Goal: Task Accomplishment & Management: Use online tool/utility

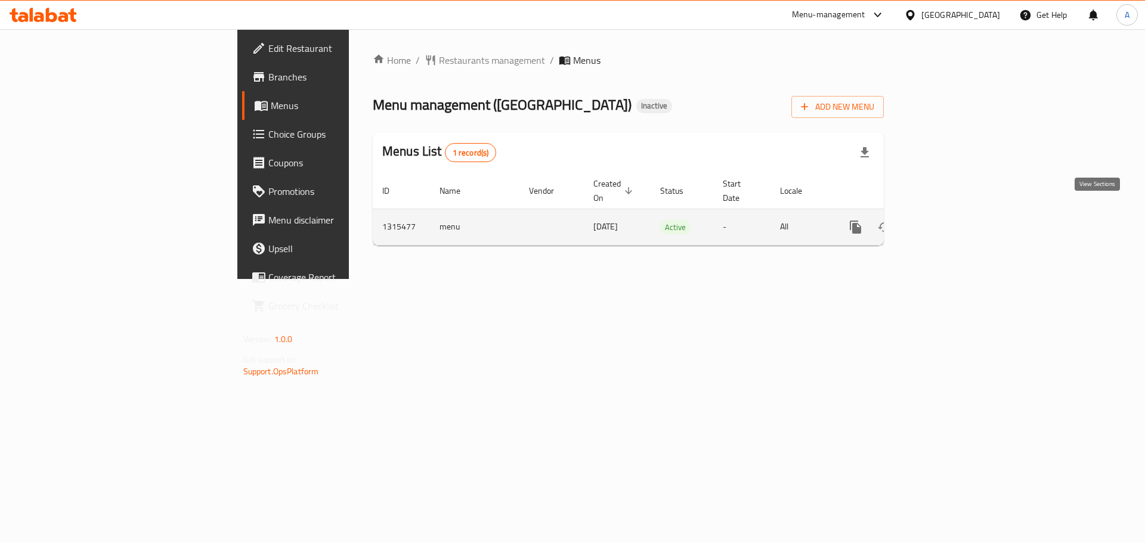
click at [949, 220] on icon "enhanced table" at bounding box center [941, 227] width 14 height 14
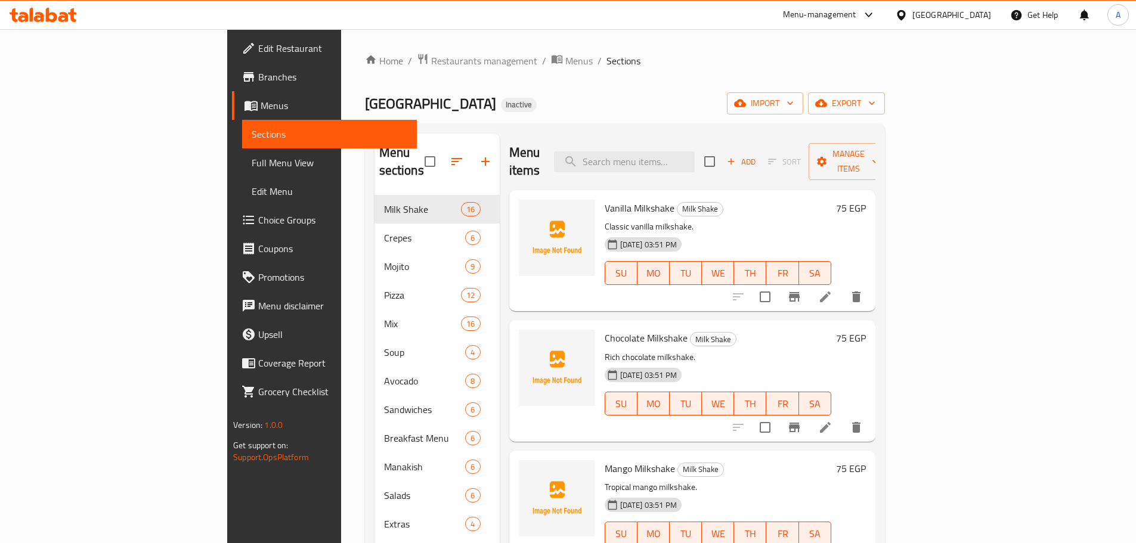
click at [875, 102] on span "export" at bounding box center [847, 103] width 58 height 15
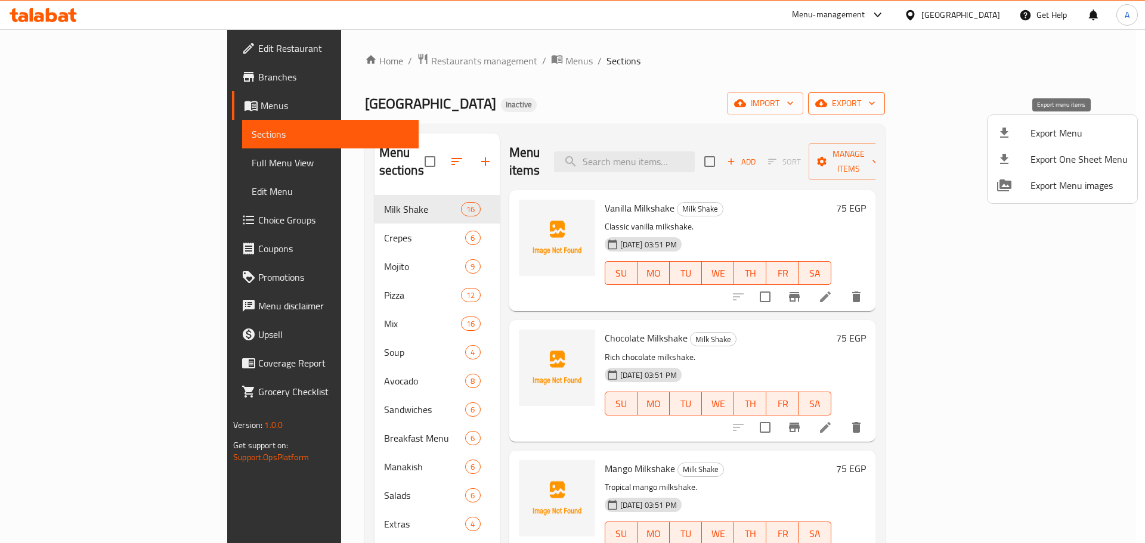
click at [1027, 124] on li "Export Menu" at bounding box center [1062, 133] width 150 height 26
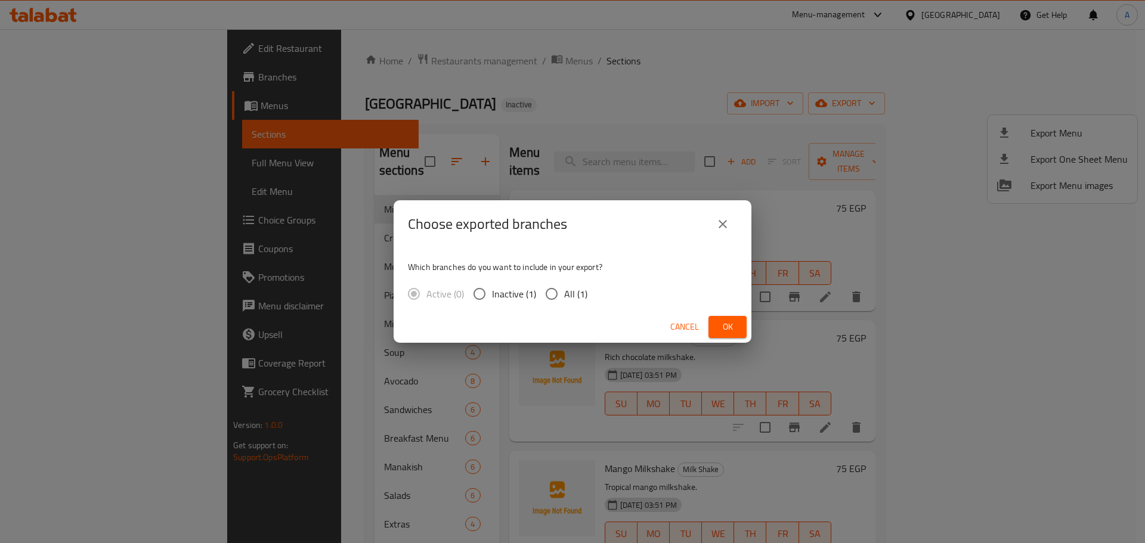
click at [575, 290] on span "All (1)" at bounding box center [575, 294] width 23 height 14
click at [564, 290] on input "All (1)" at bounding box center [551, 293] width 25 height 25
radio input "true"
click at [724, 225] on icon "close" at bounding box center [723, 224] width 8 height 8
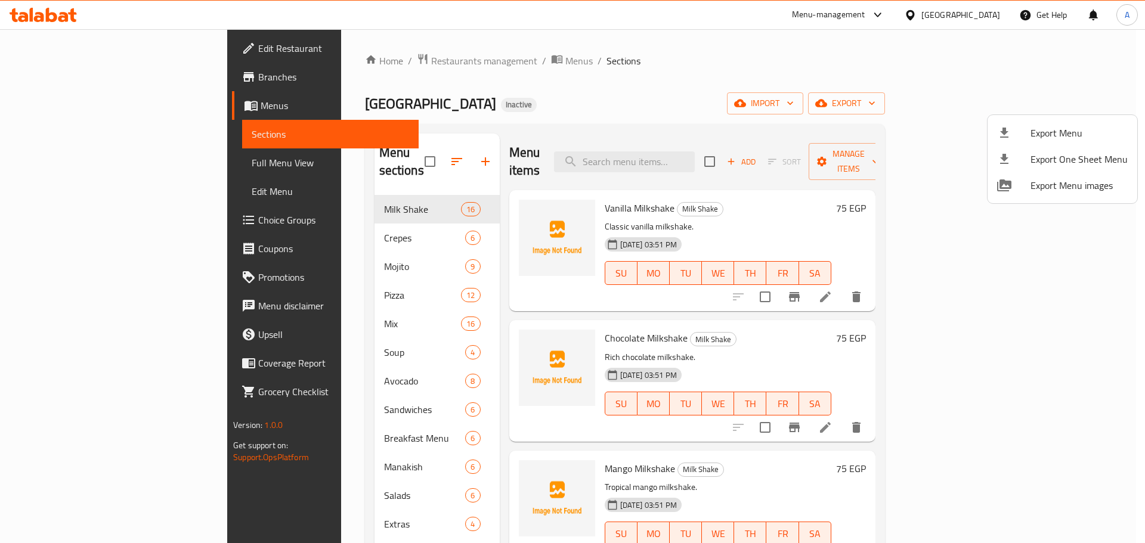
click at [394, 150] on div at bounding box center [572, 271] width 1145 height 543
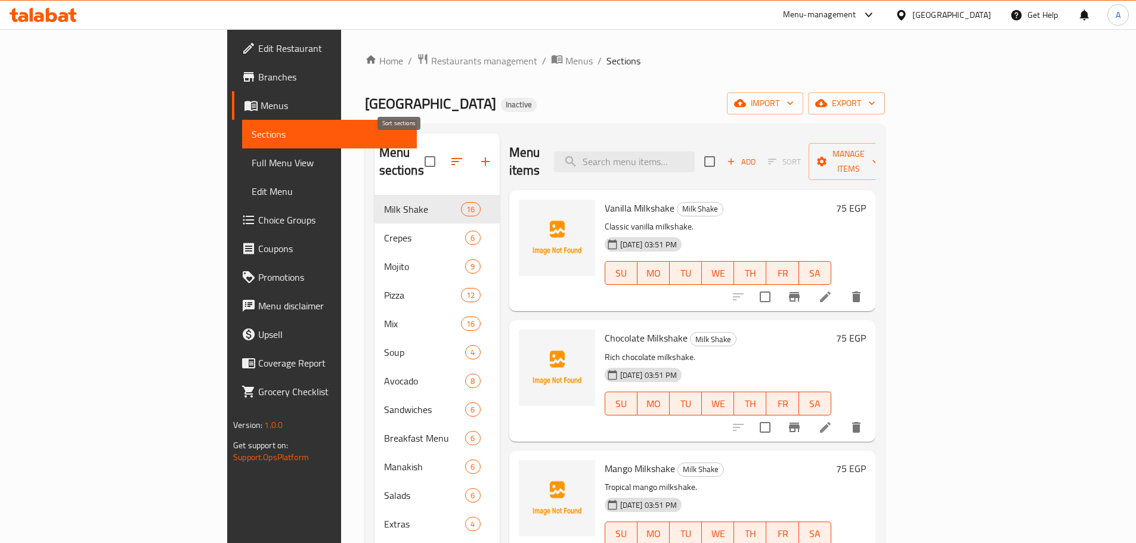
click at [451, 158] on icon "button" at bounding box center [456, 161] width 11 height 7
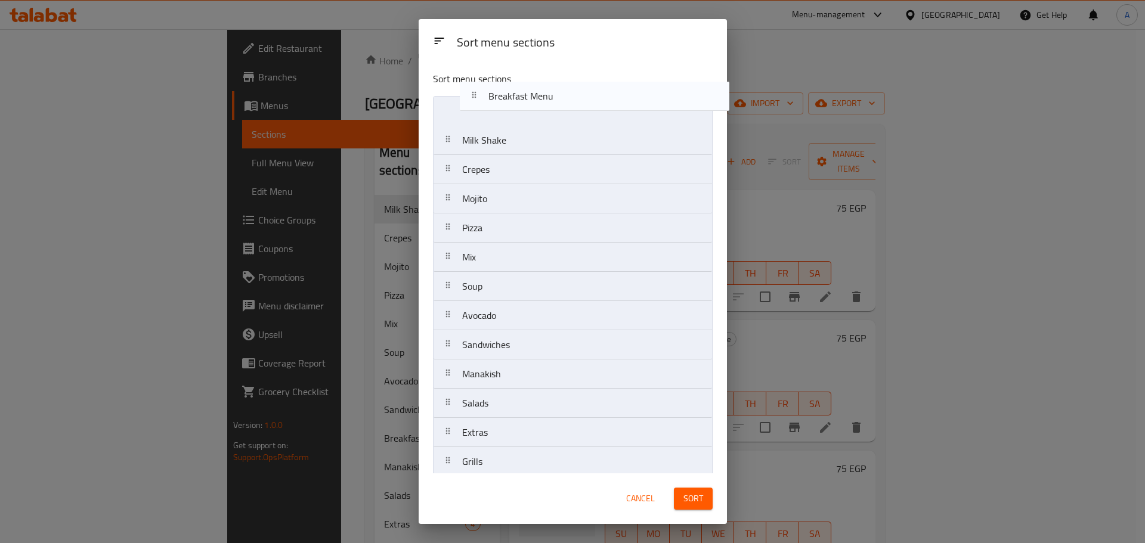
drag, startPoint x: 510, startPoint y: 354, endPoint x: 527, endPoint y: 105, distance: 249.8
click at [527, 105] on nav "Milk Shake Crepes Mojito Pizza Mix Soup Avocado Sandwiches Breakfast Menu Manak…" at bounding box center [573, 549] width 280 height 907
drag, startPoint x: 495, startPoint y: 373, endPoint x: 509, endPoint y: 124, distance: 249.0
click at [509, 124] on nav "Breakfast Menu Milk Shake Crepes Mojito Pizza Mix Soup Avocado Sandwiches Manak…" at bounding box center [573, 549] width 280 height 907
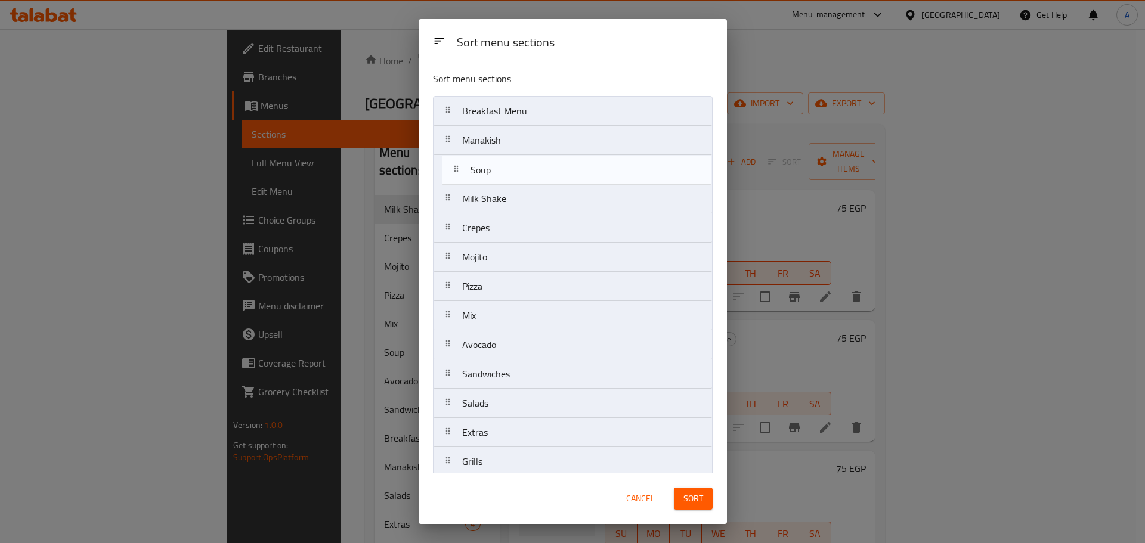
drag, startPoint x: 490, startPoint y: 321, endPoint x: 499, endPoint y: 169, distance: 152.4
click at [499, 169] on nav "Breakfast Menu Manakish Milk Shake Crepes Mojito Pizza Mix Soup Avocado Sandwic…" at bounding box center [573, 549] width 280 height 907
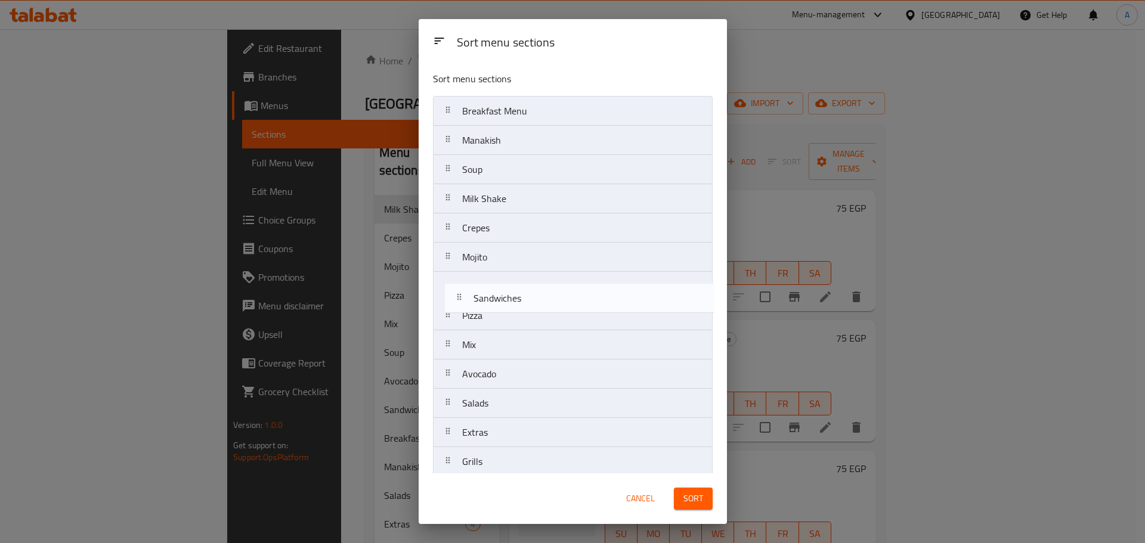
scroll to position [1, 0]
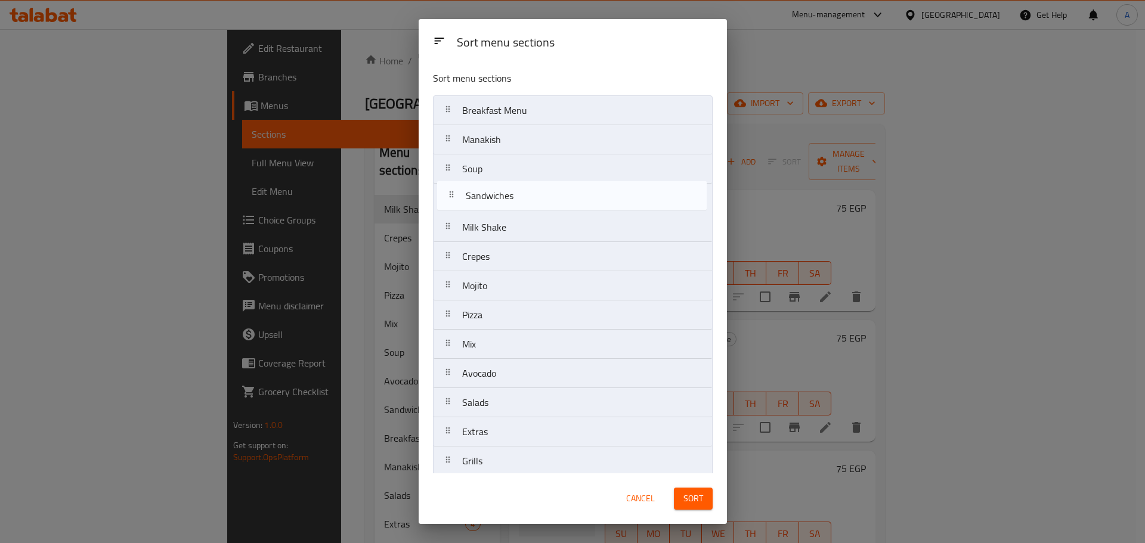
drag, startPoint x: 505, startPoint y: 382, endPoint x: 510, endPoint y: 196, distance: 186.1
click at [510, 196] on nav "Breakfast Menu Manakish Soup Milk Shake Crepes Mojito Pizza Mix Avocado Sandwic…" at bounding box center [573, 548] width 280 height 907
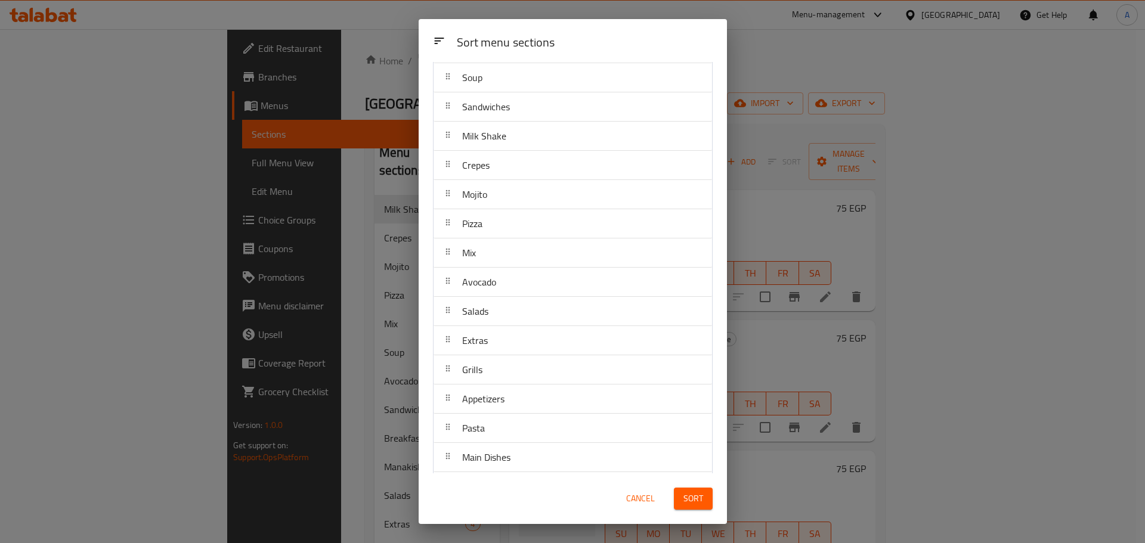
scroll to position [0, 0]
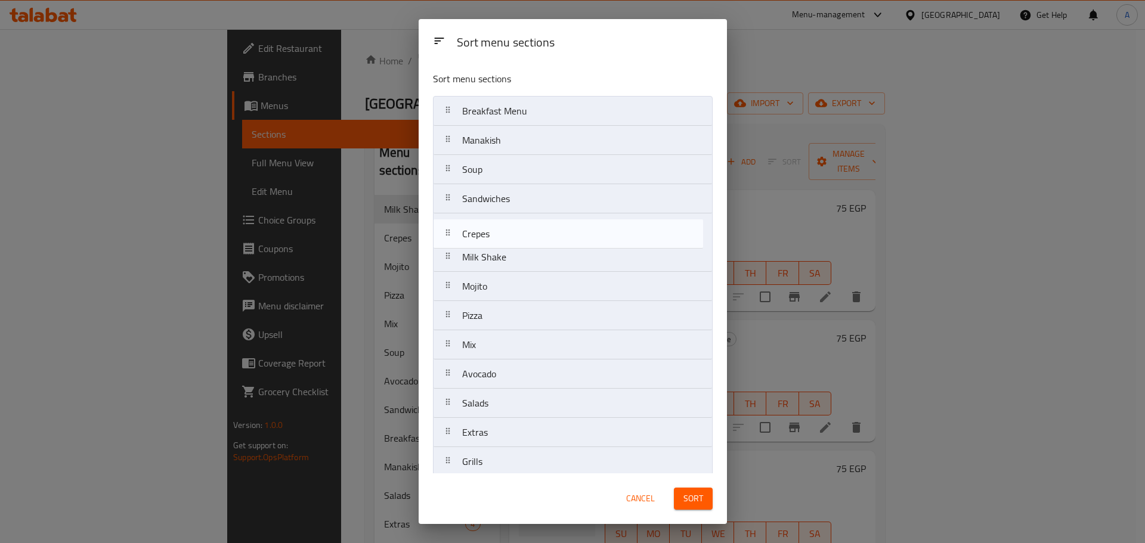
drag, startPoint x: 493, startPoint y: 251, endPoint x: 493, endPoint y: 172, distance: 79.3
click at [493, 221] on nav "Breakfast Menu Manakish Soup Sandwiches Milk Shake Crepes Mojito Pizza Mix Avoc…" at bounding box center [573, 549] width 280 height 907
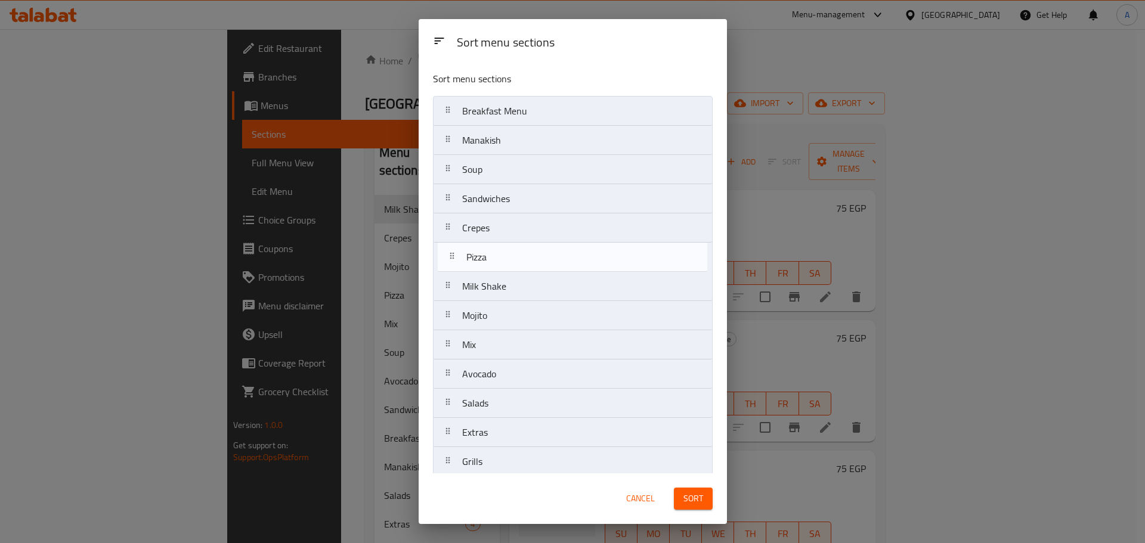
drag, startPoint x: 495, startPoint y: 321, endPoint x: 500, endPoint y: 259, distance: 62.2
click at [500, 259] on nav "Breakfast Menu Manakish Soup Sandwiches Crepes Milk Shake Mojito Pizza Mix Avoc…" at bounding box center [573, 549] width 280 height 907
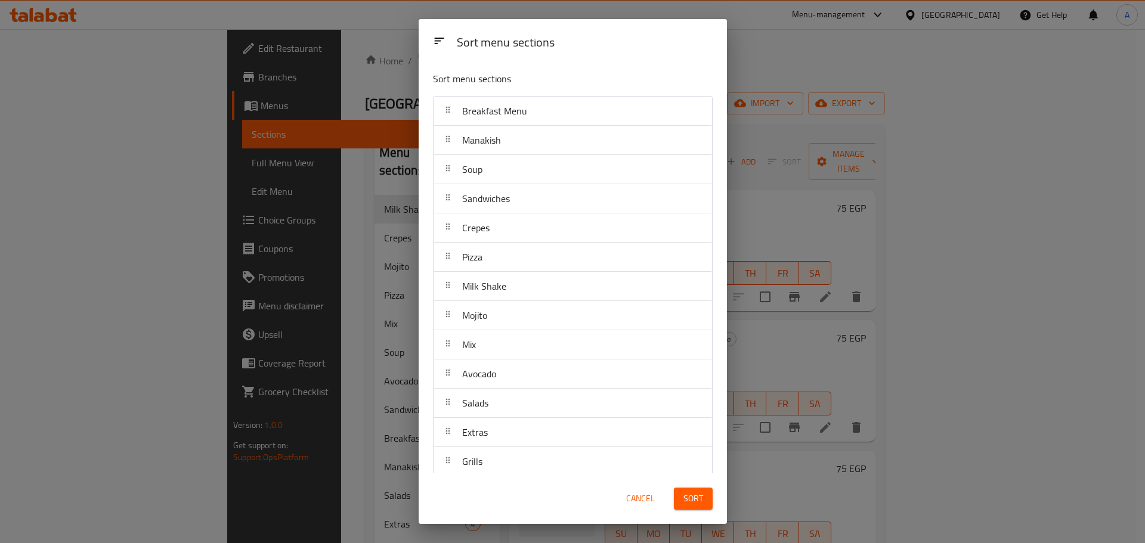
scroll to position [252, 0]
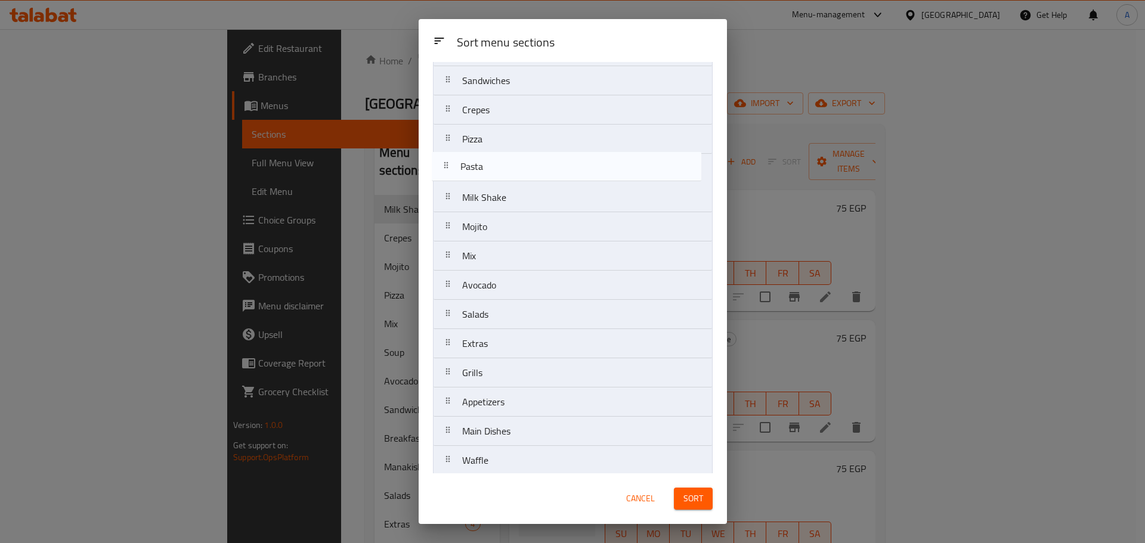
drag, startPoint x: 489, startPoint y: 270, endPoint x: 489, endPoint y: 163, distance: 106.7
click at [489, 163] on nav "Breakfast Menu Manakish Soup Sandwiches Crepes Pizza Milk Shake Mojito Mix Avoc…" at bounding box center [573, 431] width 280 height 907
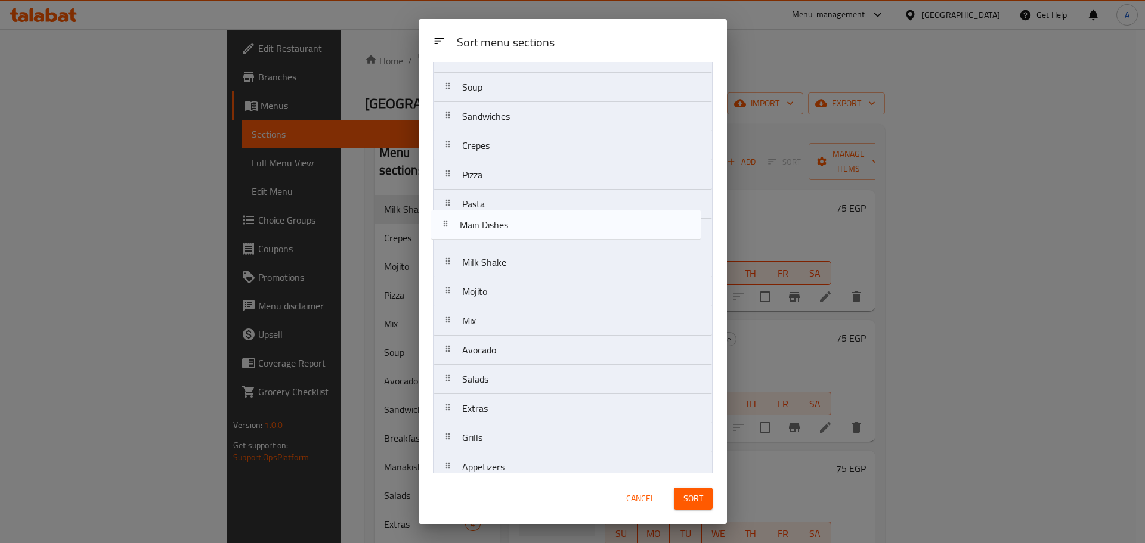
drag, startPoint x: 528, startPoint y: 371, endPoint x: 526, endPoint y: 222, distance: 149.1
click at [526, 222] on nav "Breakfast Menu Manakish Soup Sandwiches Crepes Pizza Pasta Milk Shake Mojito Mi…" at bounding box center [573, 467] width 280 height 907
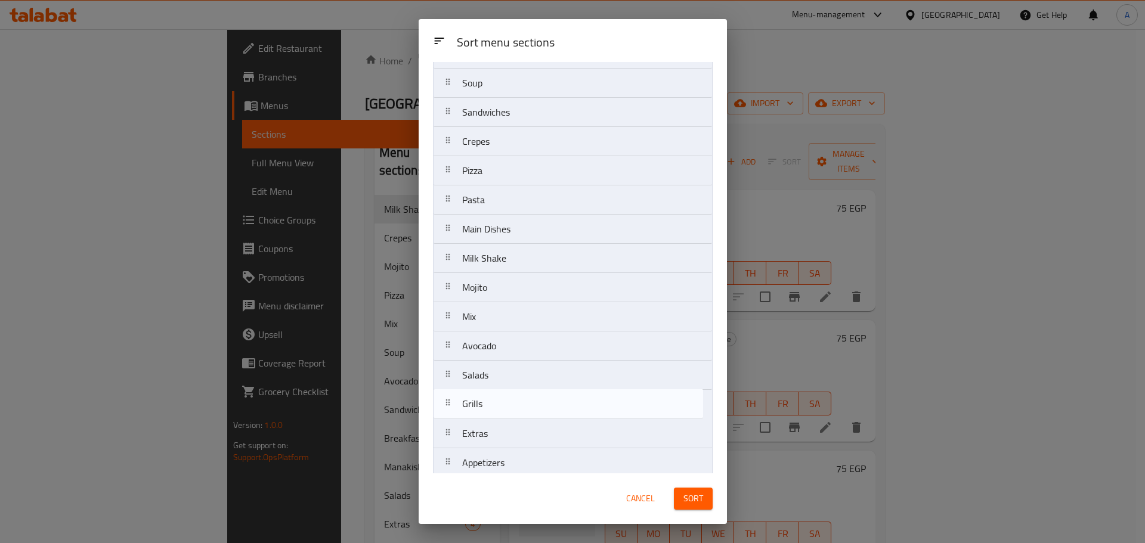
scroll to position [88, 0]
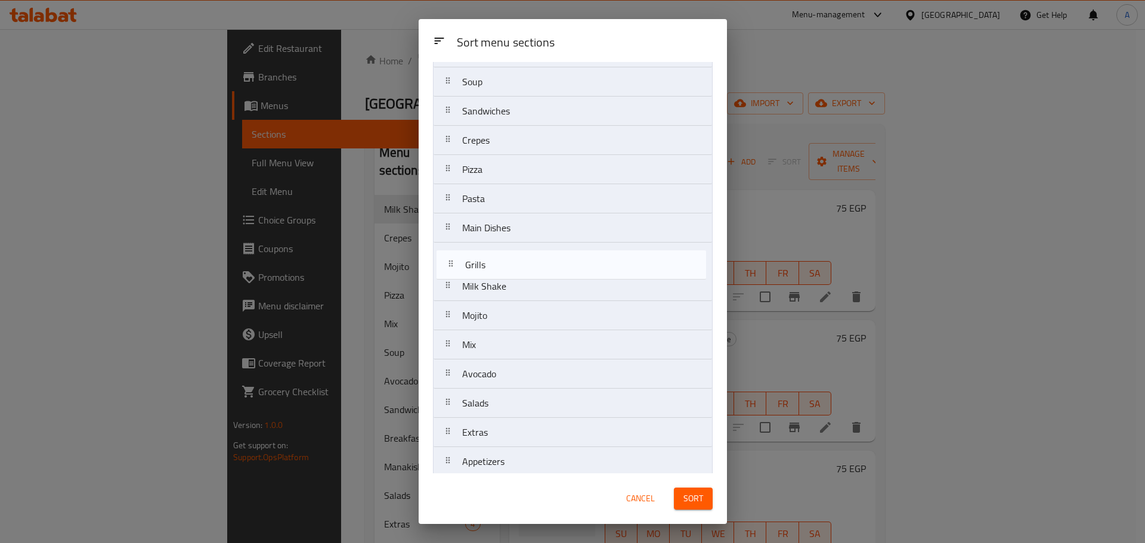
drag, startPoint x: 515, startPoint y: 445, endPoint x: 518, endPoint y: 264, distance: 180.7
click at [518, 264] on nav "Breakfast Menu Manakish Soup Sandwiches Crepes Pizza Pasta Main Dishes Milk Sha…" at bounding box center [573, 461] width 280 height 907
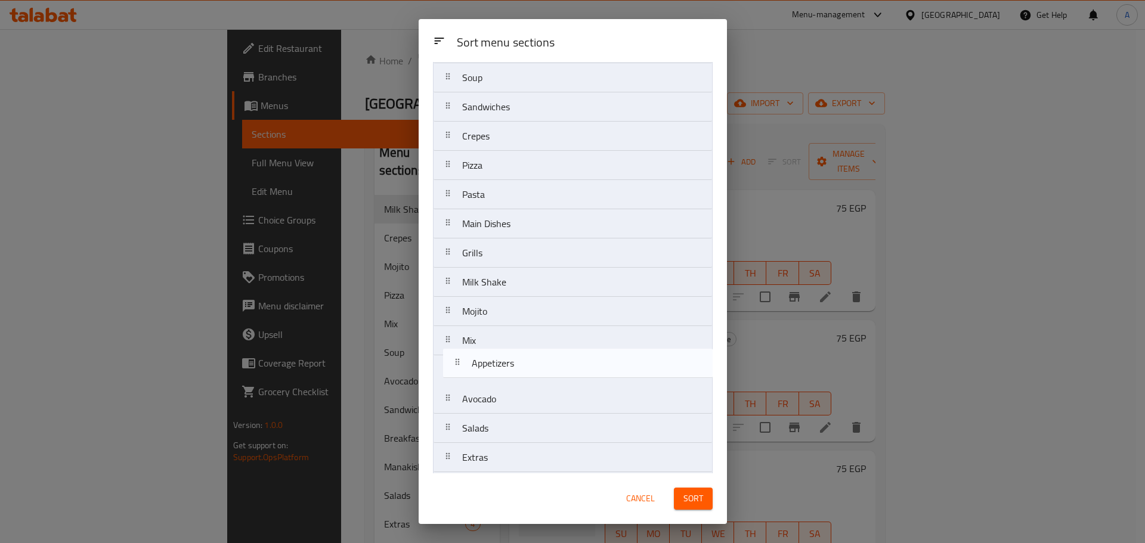
scroll to position [94, 0]
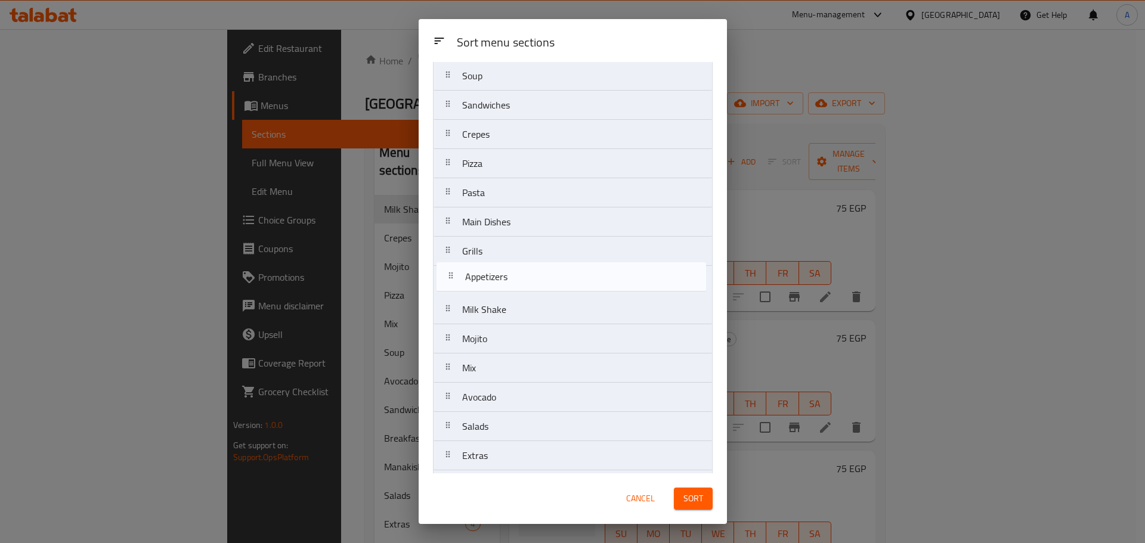
drag, startPoint x: 497, startPoint y: 464, endPoint x: 500, endPoint y: 274, distance: 189.6
click at [500, 274] on nav "Breakfast Menu Manakish Soup Sandwiches Crepes Pizza Pasta Main Dishes Grills M…" at bounding box center [573, 455] width 280 height 907
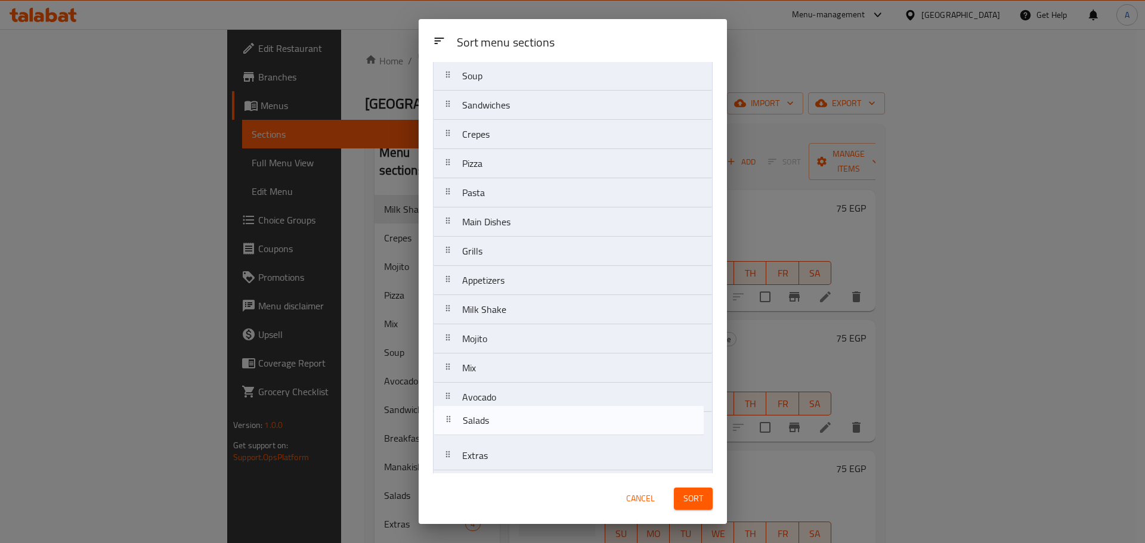
scroll to position [97, 0]
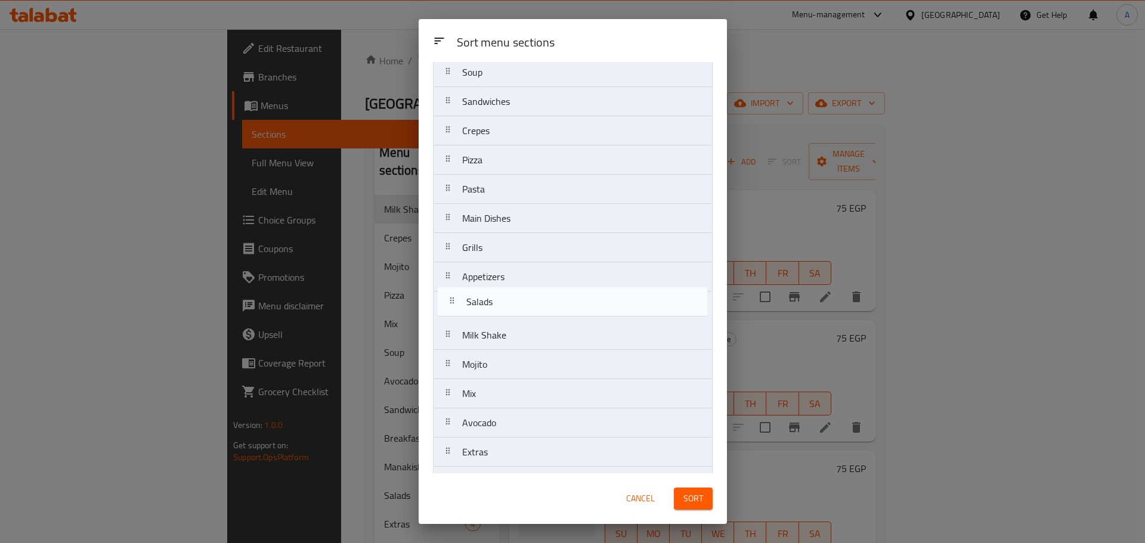
drag, startPoint x: 510, startPoint y: 419, endPoint x: 514, endPoint y: 301, distance: 118.7
click at [514, 301] on nav "Breakfast Menu Manakish Soup Sandwiches Crepes Pizza Pasta Main Dishes Grills A…" at bounding box center [573, 452] width 280 height 907
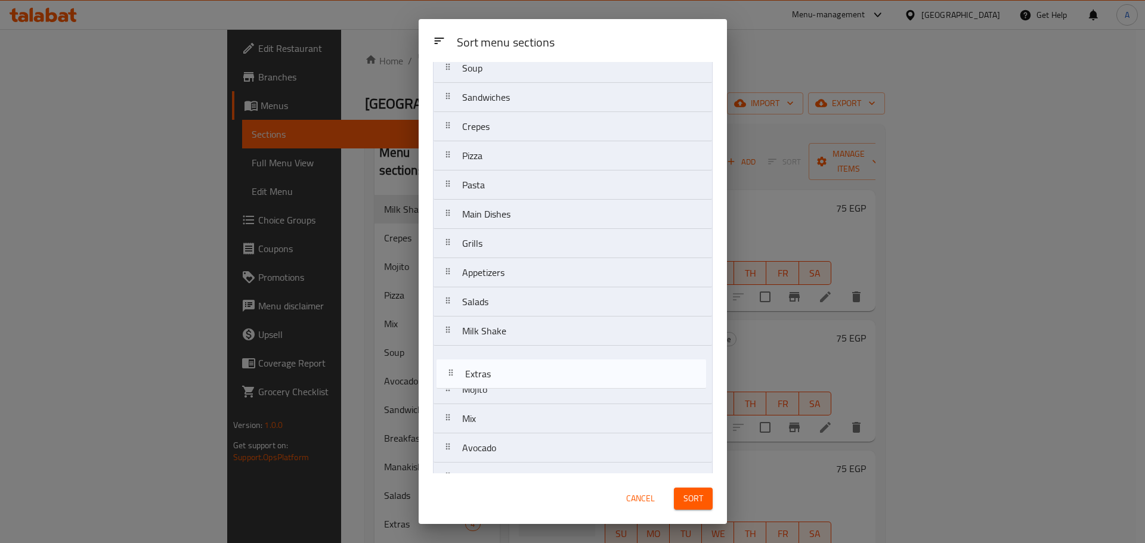
scroll to position [103, 0]
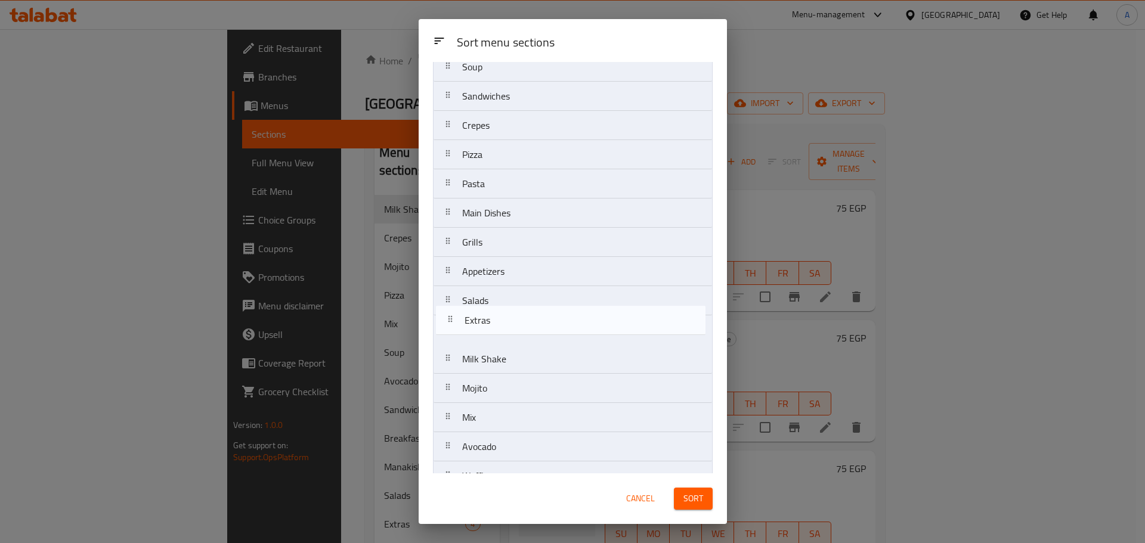
drag, startPoint x: 505, startPoint y: 453, endPoint x: 509, endPoint y: 318, distance: 134.8
click at [509, 318] on nav "Breakfast Menu Manakish Soup Sandwiches Crepes Pizza Pasta Main Dishes Grills A…" at bounding box center [573, 446] width 280 height 907
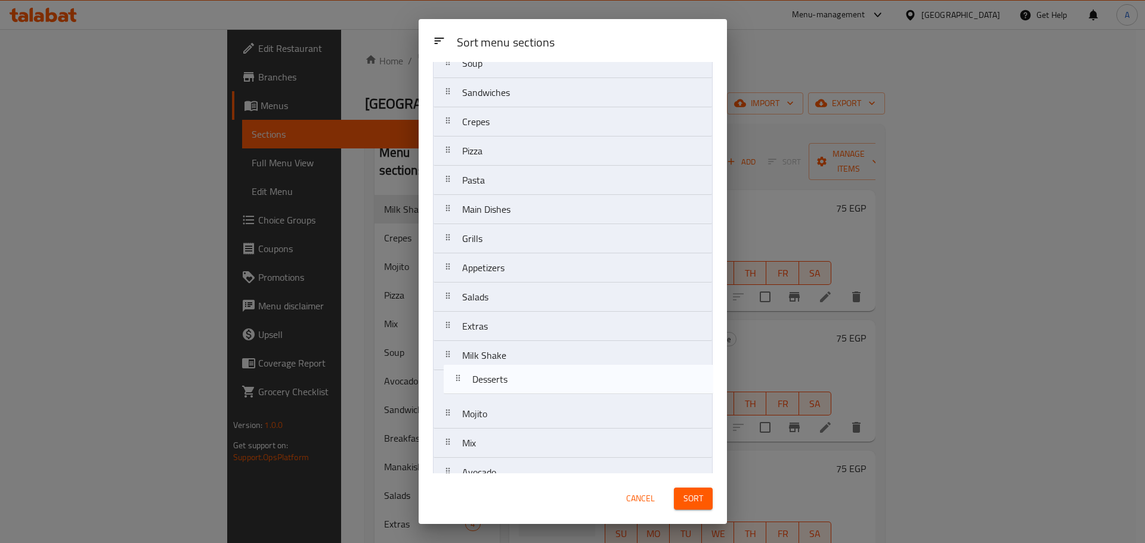
scroll to position [109, 0]
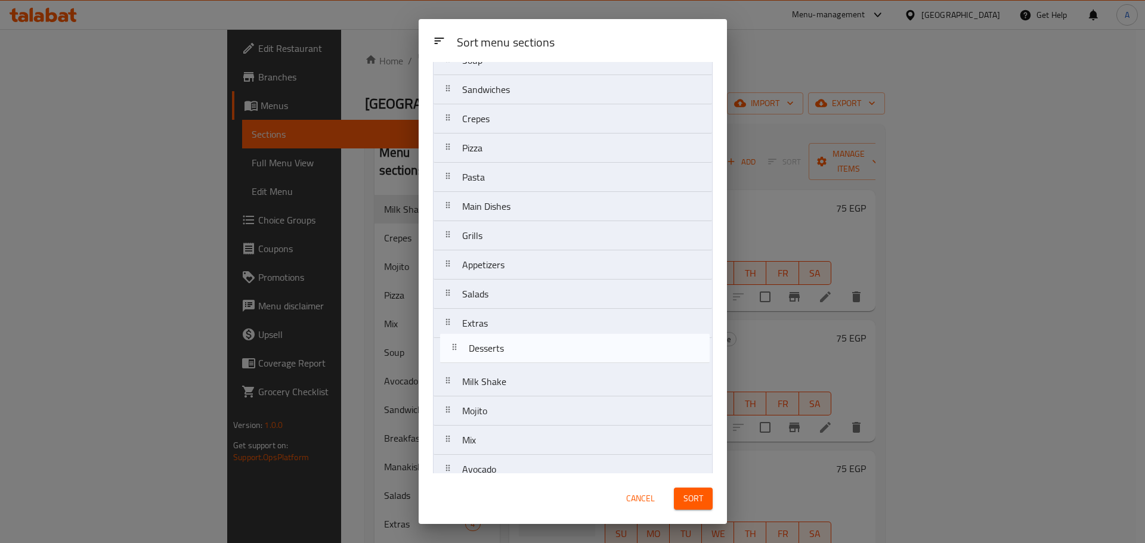
drag, startPoint x: 506, startPoint y: 193, endPoint x: 512, endPoint y: 351, distance: 158.2
click at [512, 351] on nav "Breakfast Menu Manakish Soup Sandwiches Crepes Pizza Pasta Main Dishes Grills A…" at bounding box center [573, 440] width 280 height 907
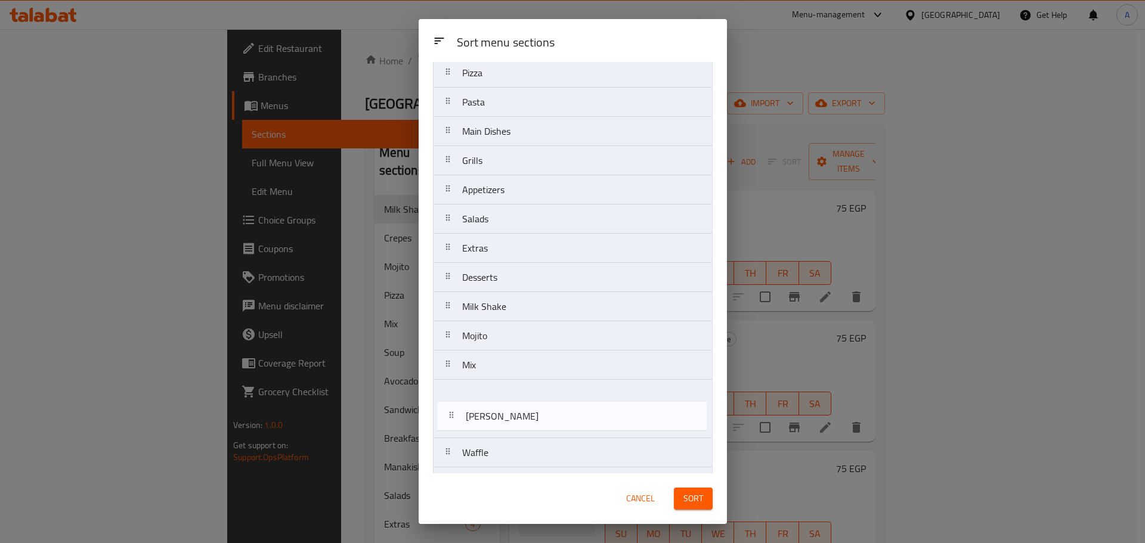
scroll to position [186, 0]
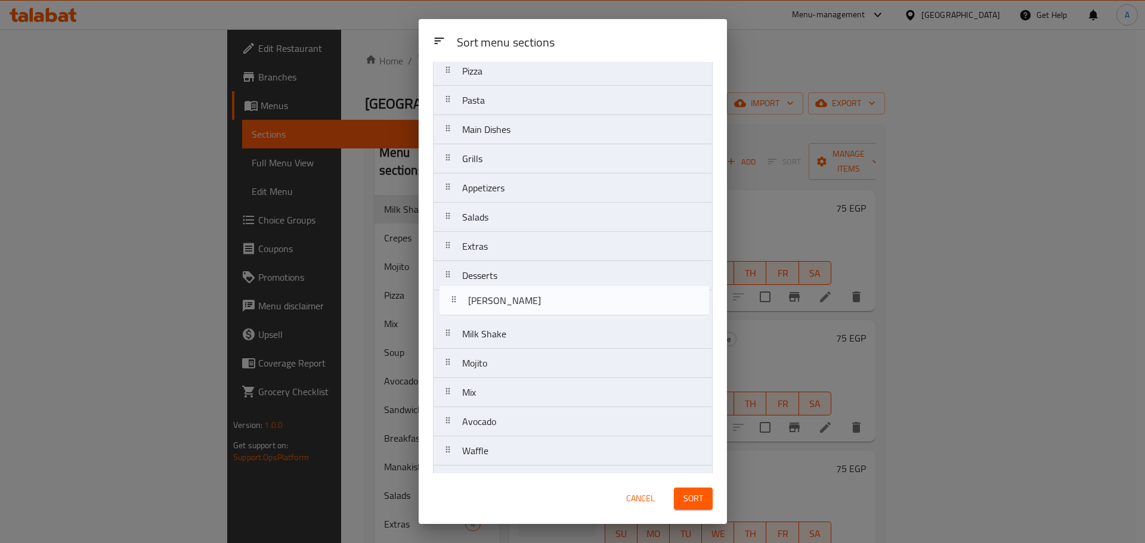
drag, startPoint x: 518, startPoint y: 270, endPoint x: 524, endPoint y: 297, distance: 28.1
click at [524, 297] on nav "Breakfast Menu Manakish Soup Sandwiches Crepes Pizza Pasta Main Dishes Grills A…" at bounding box center [573, 363] width 280 height 907
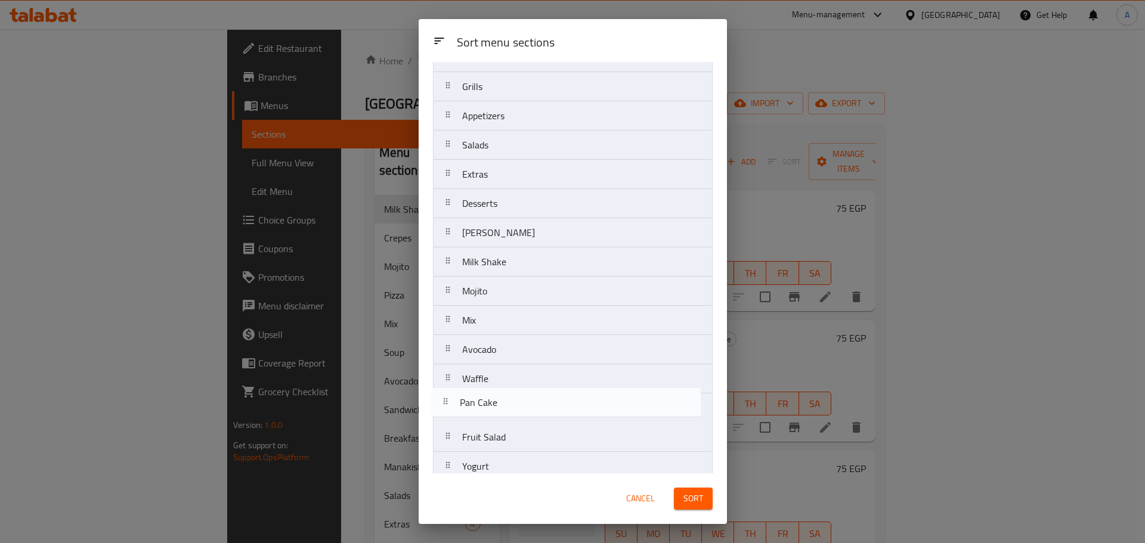
scroll to position [264, 0]
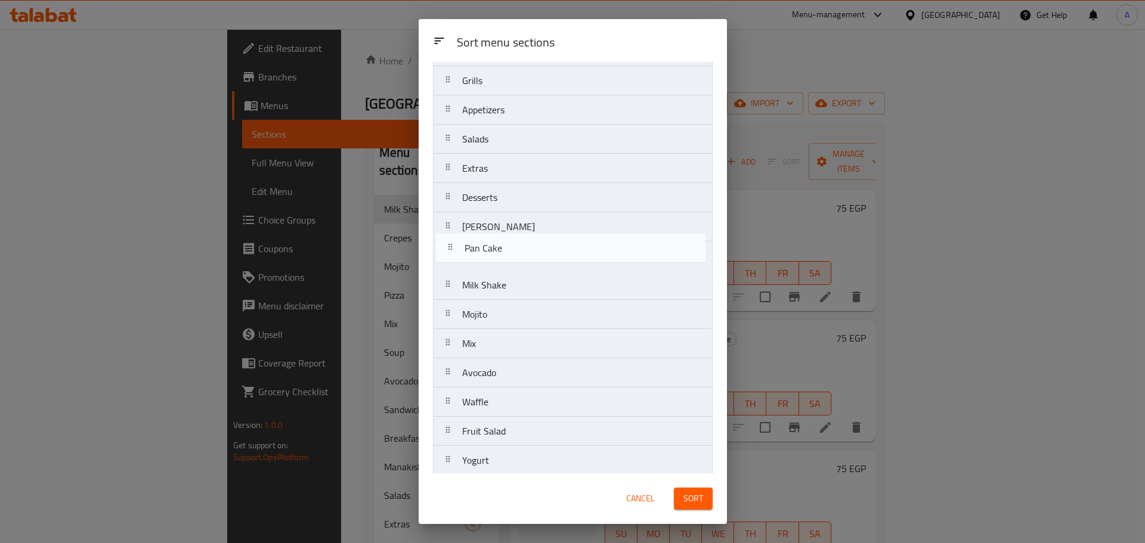
drag, startPoint x: 518, startPoint y: 231, endPoint x: 518, endPoint y: 251, distance: 19.7
click at [518, 251] on nav "Breakfast Menu Manakish Soup Sandwiches Crepes Pizza Pasta Main Dishes Grills A…" at bounding box center [573, 285] width 280 height 907
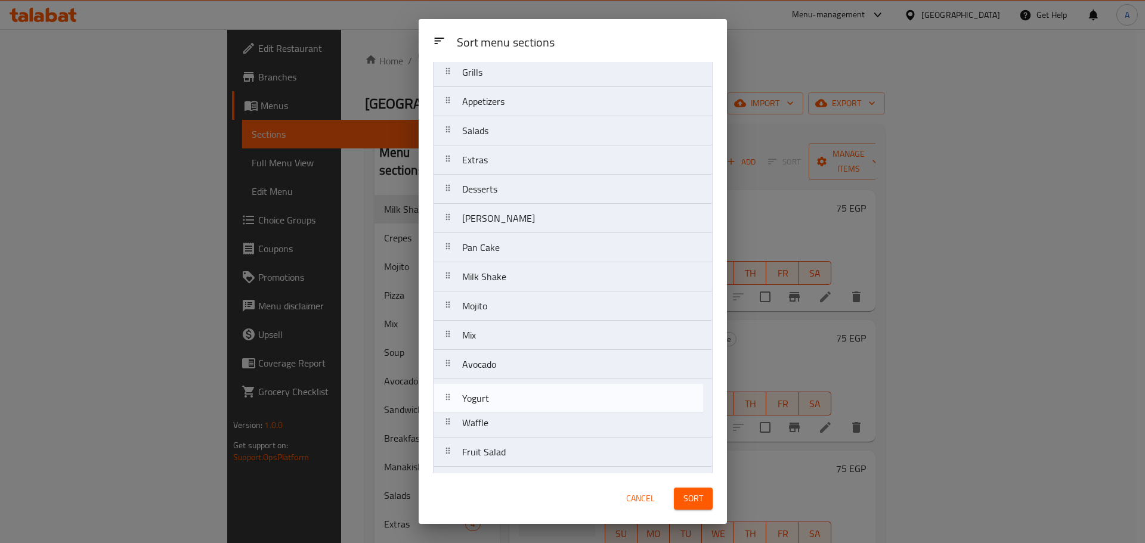
scroll to position [274, 0]
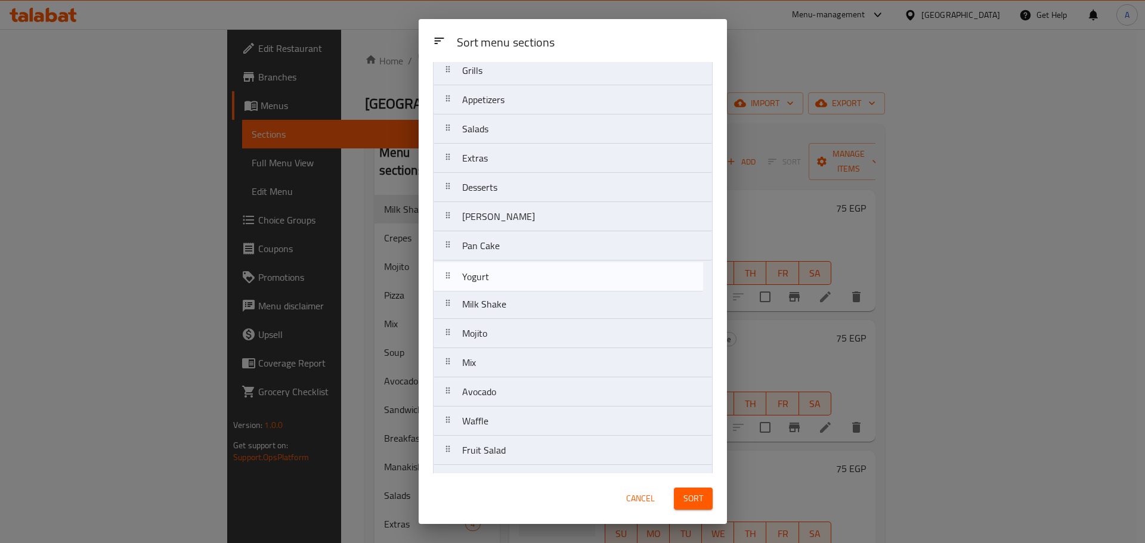
drag, startPoint x: 499, startPoint y: 470, endPoint x: 499, endPoint y: 283, distance: 187.2
click at [499, 283] on nav "Breakfast Menu Manakish Soup Sandwiches Crepes Pizza Pasta Main Dishes Grills A…" at bounding box center [573, 275] width 280 height 907
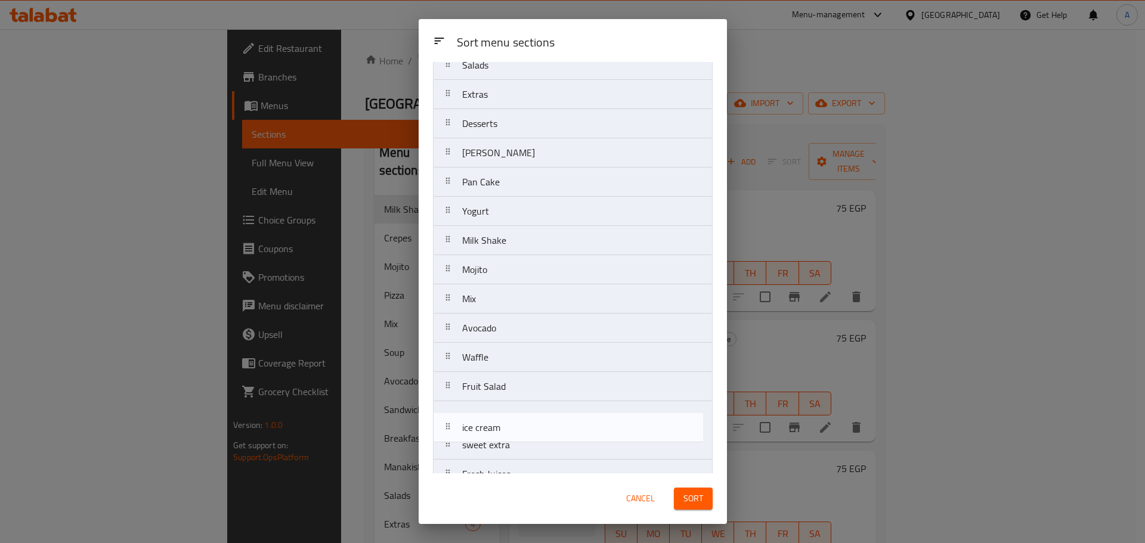
scroll to position [342, 0]
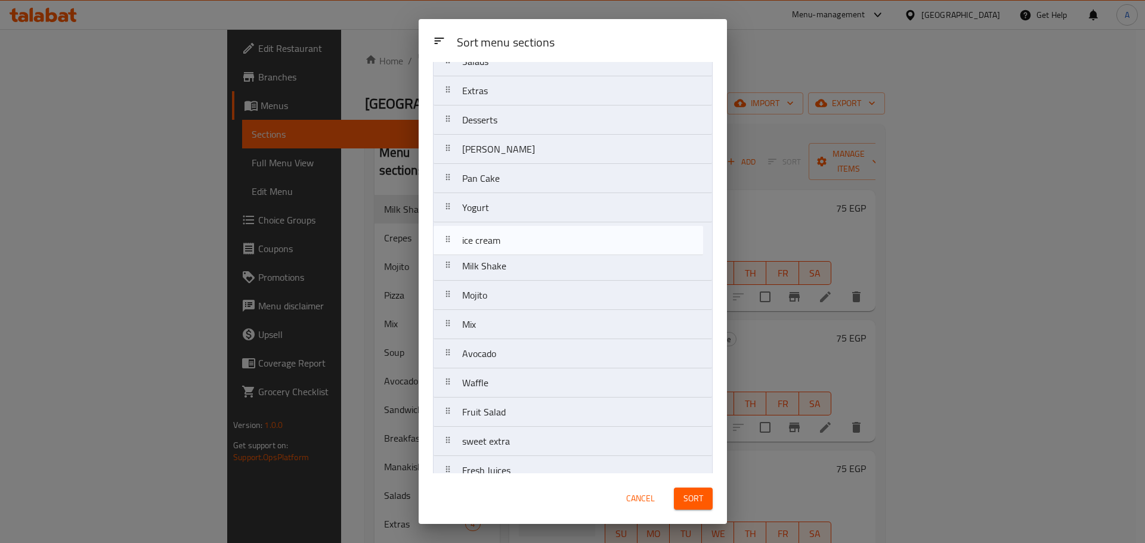
drag, startPoint x: 504, startPoint y: 453, endPoint x: 504, endPoint y: 239, distance: 214.1
click at [504, 239] on nav "Breakfast Menu Manakish Soup Sandwiches Crepes Pizza Pasta Main Dishes Grills A…" at bounding box center [573, 207] width 280 height 907
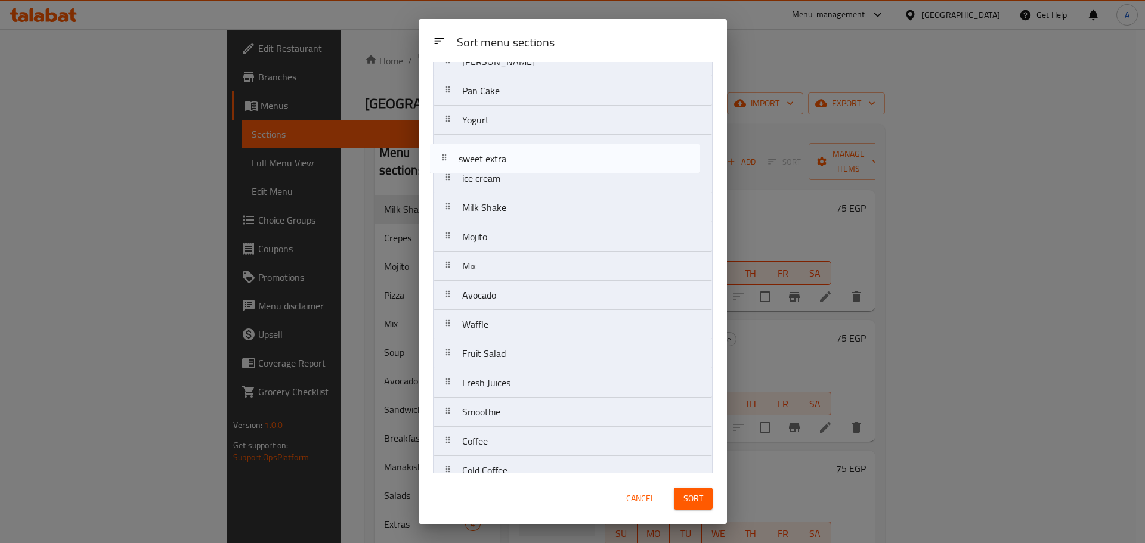
scroll to position [427, 0]
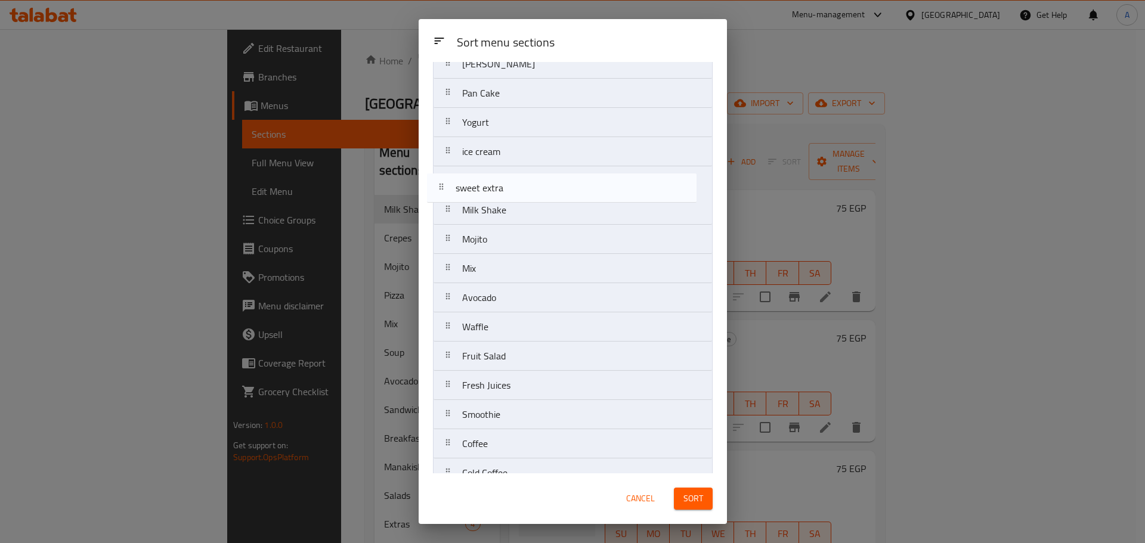
drag, startPoint x: 532, startPoint y: 254, endPoint x: 528, endPoint y: 194, distance: 59.7
click at [525, 192] on nav "Breakfast Menu Manakish Soup Sandwiches Crepes Pizza Pasta Main Dishes Grills A…" at bounding box center [573, 122] width 280 height 907
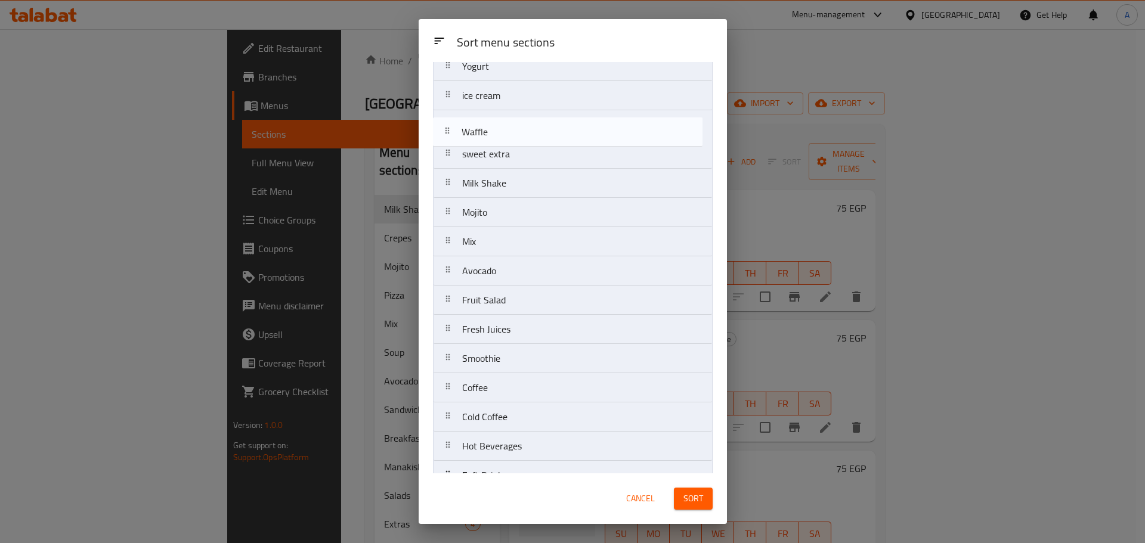
scroll to position [456, 0]
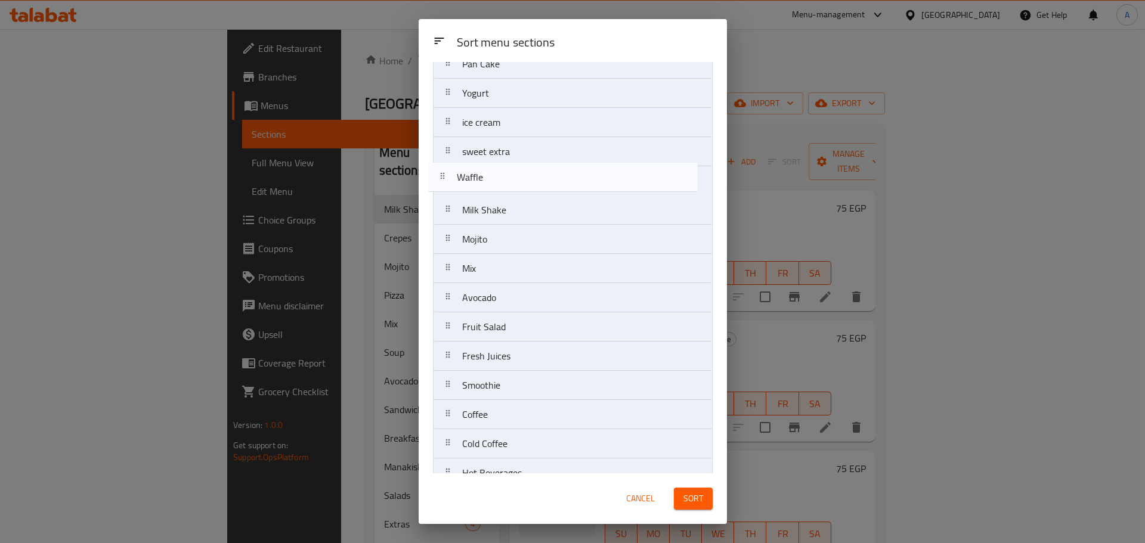
drag, startPoint x: 494, startPoint y: 225, endPoint x: 489, endPoint y: 178, distance: 47.4
click at [489, 178] on nav "Breakfast Menu Manakish Soup Sandwiches Crepes Pizza Pasta Main Dishes Grills A…" at bounding box center [573, 93] width 280 height 907
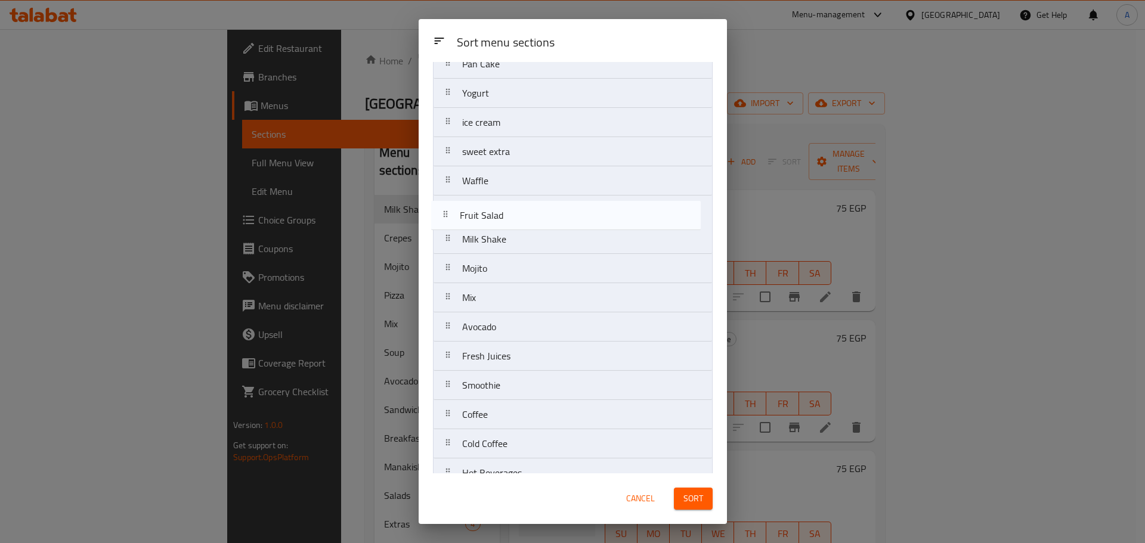
drag, startPoint x: 503, startPoint y: 326, endPoint x: 500, endPoint y: 202, distance: 123.5
click at [500, 202] on nav "Breakfast Menu Manakish Soup Sandwiches Crepes Pizza Pasta Main Dishes Grills A…" at bounding box center [573, 93] width 280 height 907
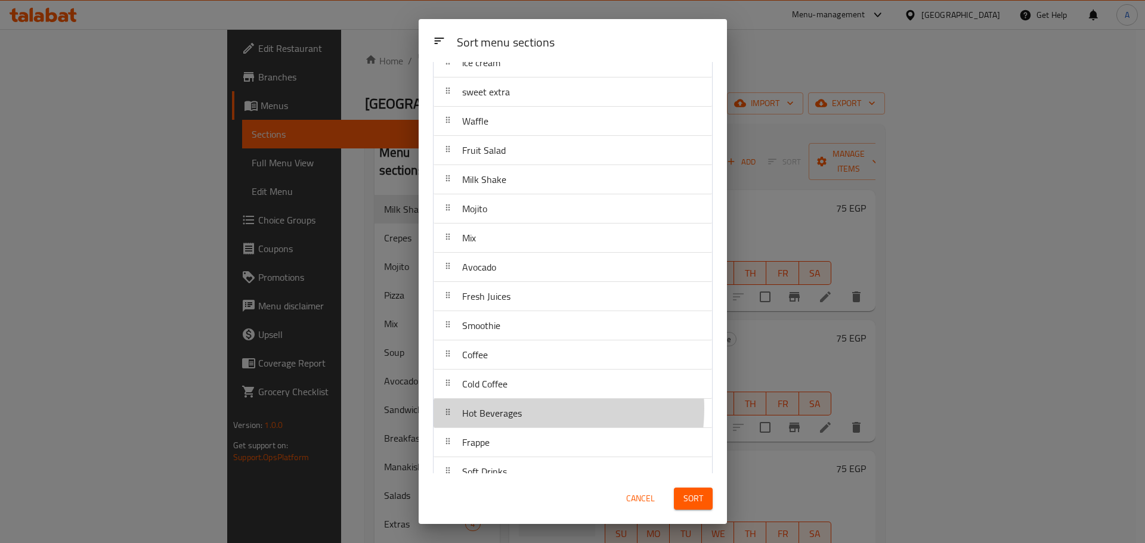
scroll to position [518, 0]
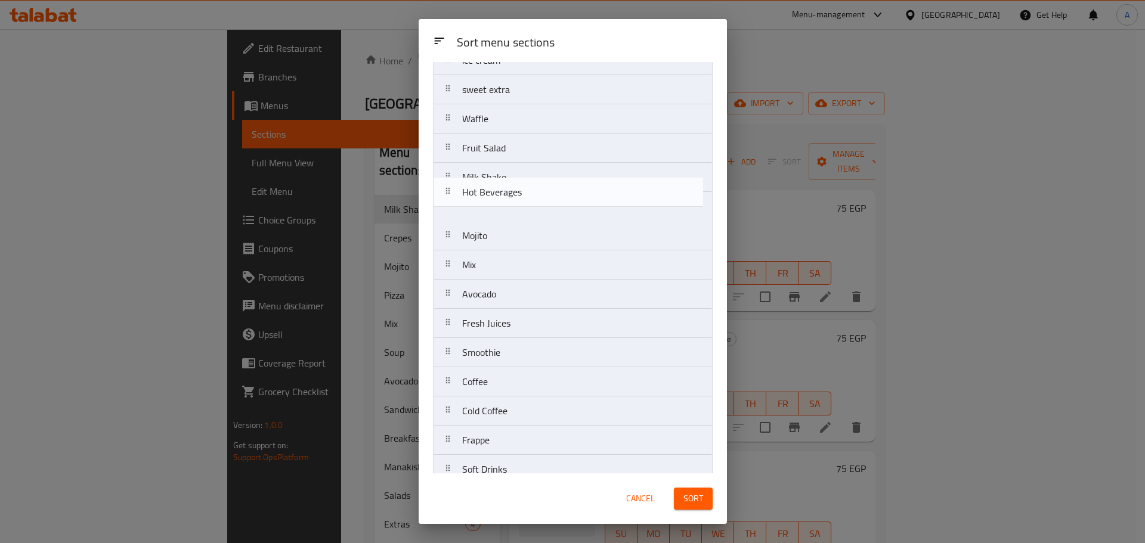
drag, startPoint x: 533, startPoint y: 409, endPoint x: 531, endPoint y: 174, distance: 235.5
click at [531, 174] on nav "Breakfast Menu Manakish Soup Sandwiches Crepes Pizza Pasta Main Dishes Grills A…" at bounding box center [573, 31] width 280 height 907
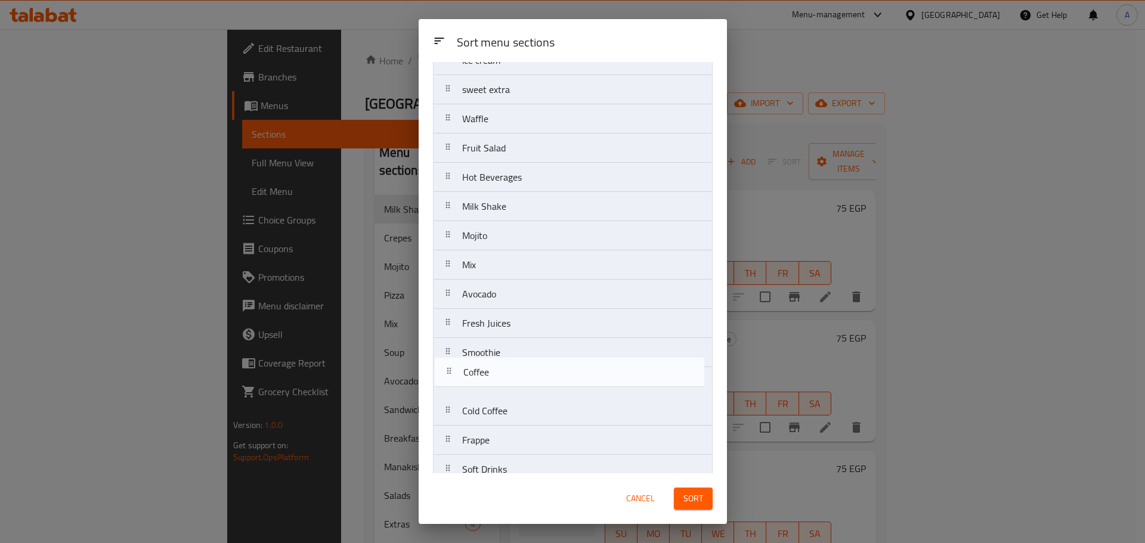
scroll to position [519, 0]
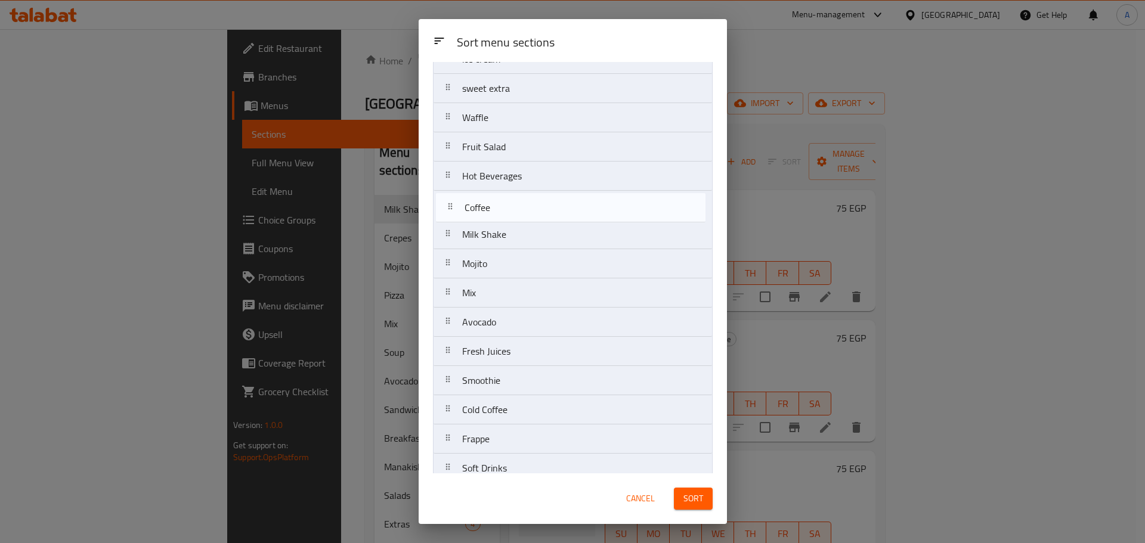
drag, startPoint x: 516, startPoint y: 376, endPoint x: 518, endPoint y: 210, distance: 165.2
click at [518, 210] on nav "Breakfast Menu Manakish Soup Sandwiches Crepes Pizza Pasta Main Dishes Grills A…" at bounding box center [573, 30] width 280 height 907
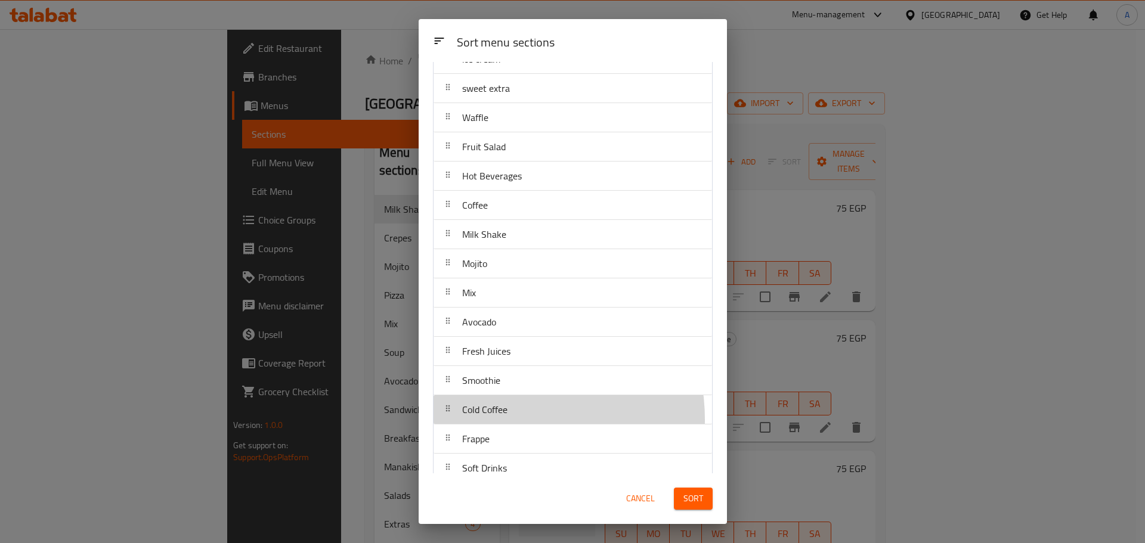
scroll to position [522, 0]
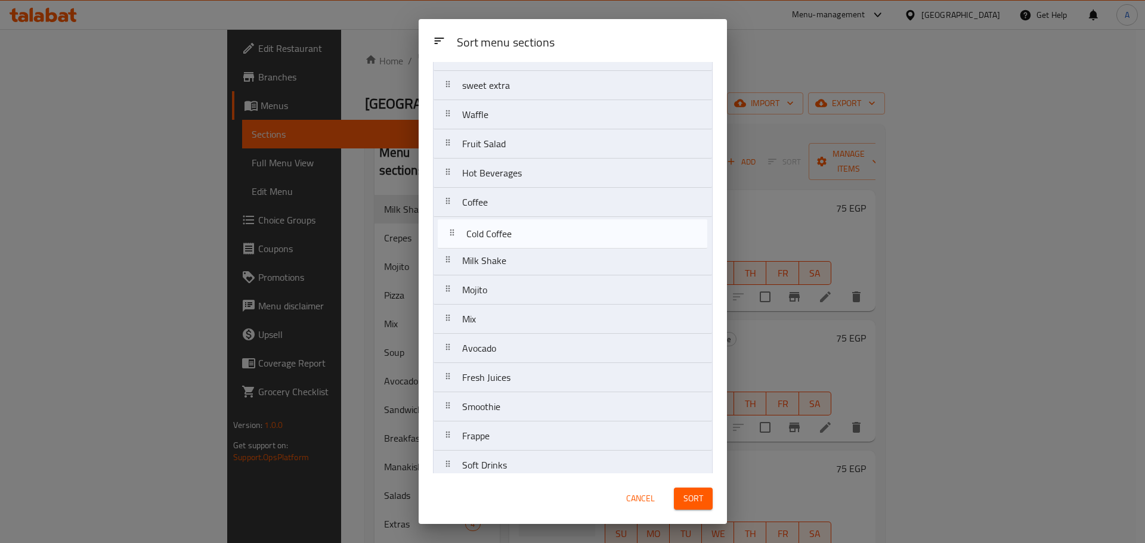
drag, startPoint x: 501, startPoint y: 420, endPoint x: 506, endPoint y: 240, distance: 179.6
click at [506, 240] on nav "Breakfast Menu Manakish Soup Sandwiches Crepes Pizza Pasta Main Dishes Grills A…" at bounding box center [573, 27] width 280 height 907
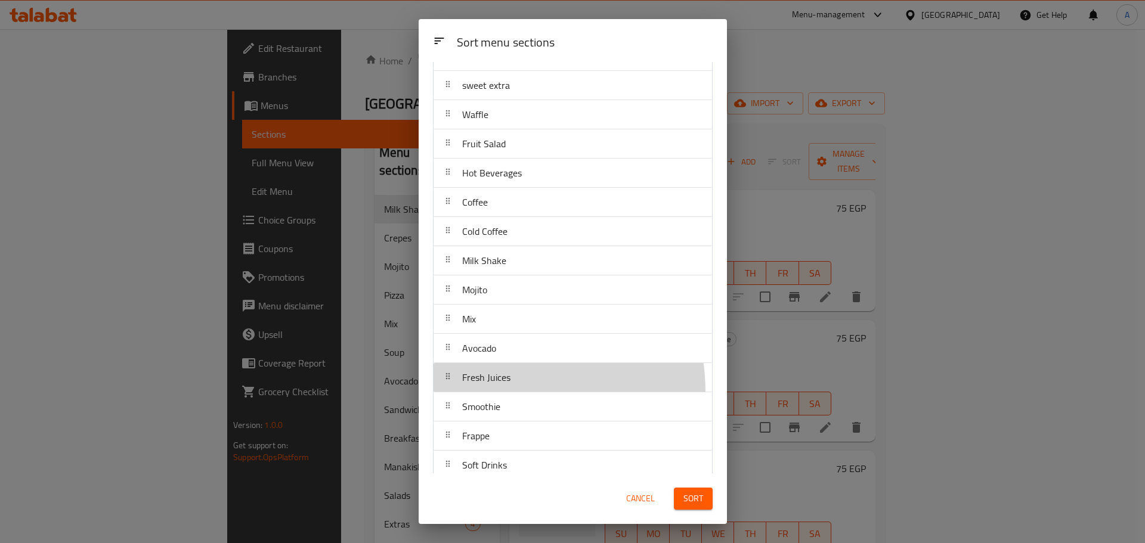
scroll to position [524, 0]
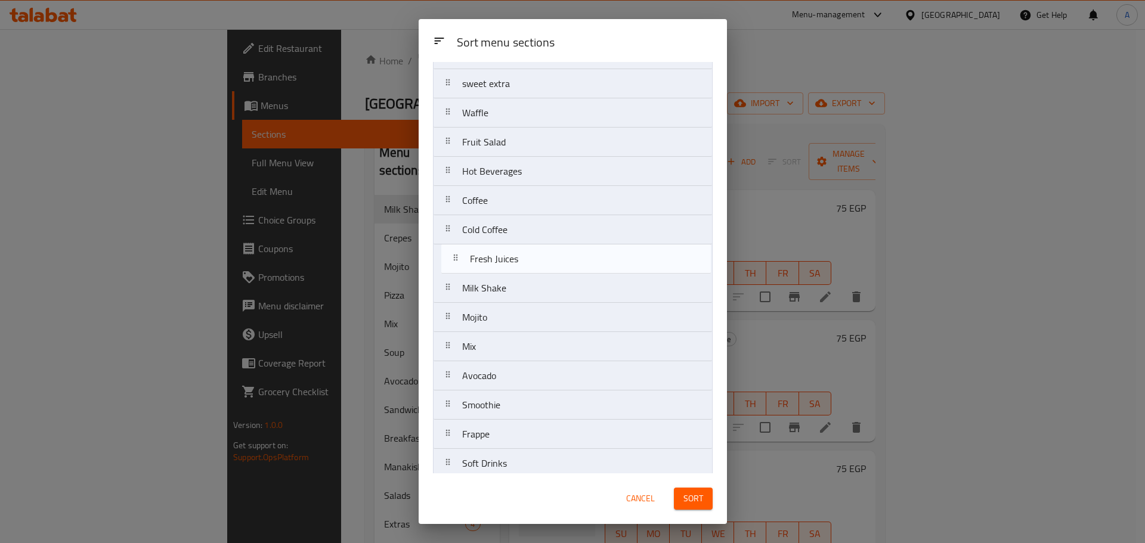
drag, startPoint x: 507, startPoint y: 391, endPoint x: 515, endPoint y: 269, distance: 122.5
click at [515, 269] on nav "Breakfast Menu Manakish Soup Sandwiches Crepes Pizza Pasta Main Dishes Grills A…" at bounding box center [573, 25] width 280 height 907
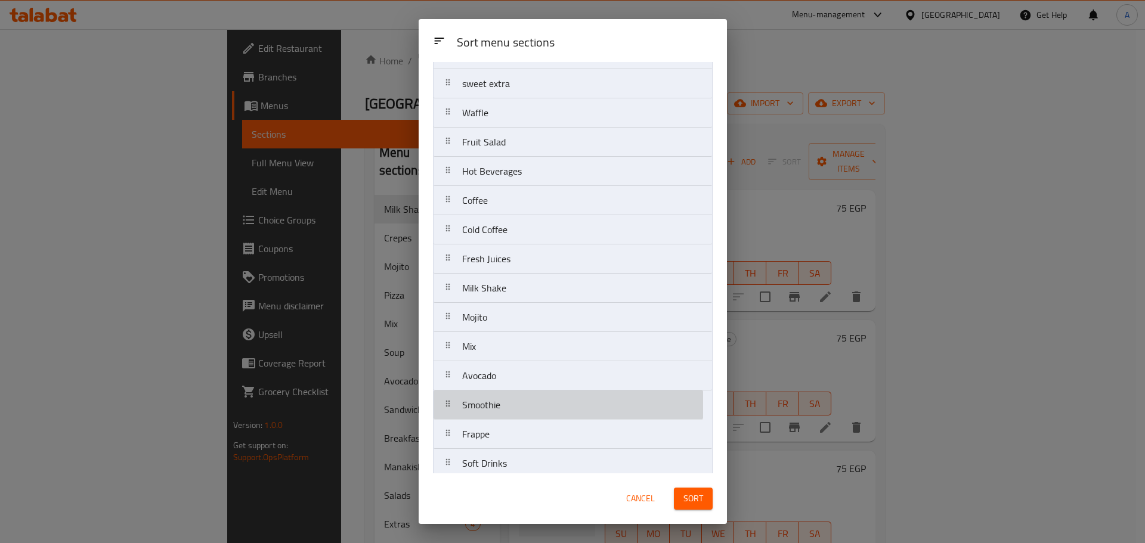
scroll to position [526, 0]
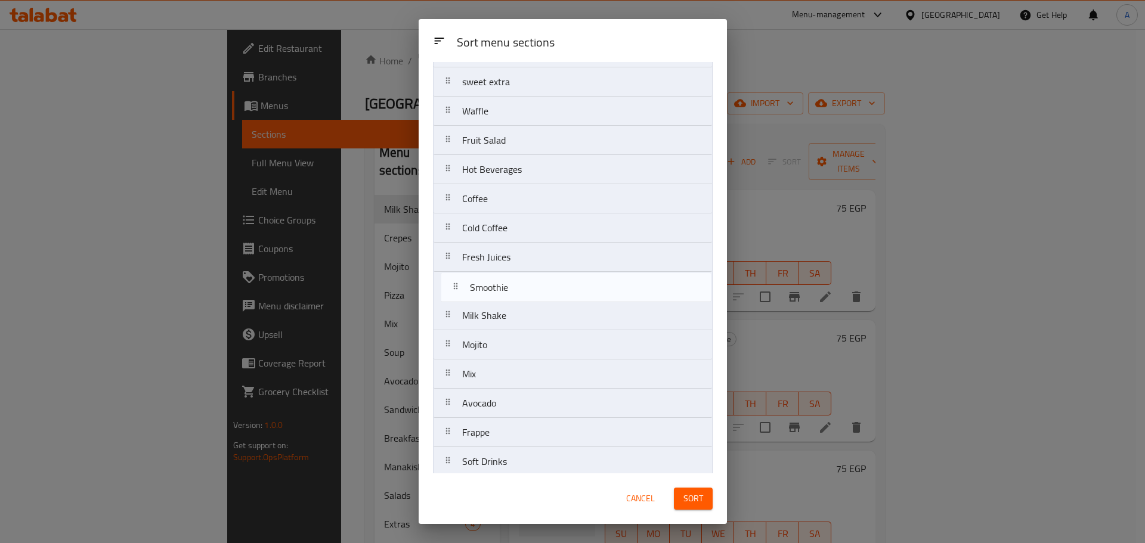
drag, startPoint x: 496, startPoint y: 408, endPoint x: 504, endPoint y: 283, distance: 125.5
click at [504, 283] on nav "Breakfast Menu Manakish Soup Sandwiches Crepes Pizza Pasta Main Dishes Grills A…" at bounding box center [573, 23] width 280 height 907
drag, startPoint x: 499, startPoint y: 374, endPoint x: 499, endPoint y: 284, distance: 90.0
click at [499, 284] on nav "Breakfast Menu Manakish Soup Sandwiches Crepes Pizza Pasta Main Dishes Grills A…" at bounding box center [573, 23] width 280 height 907
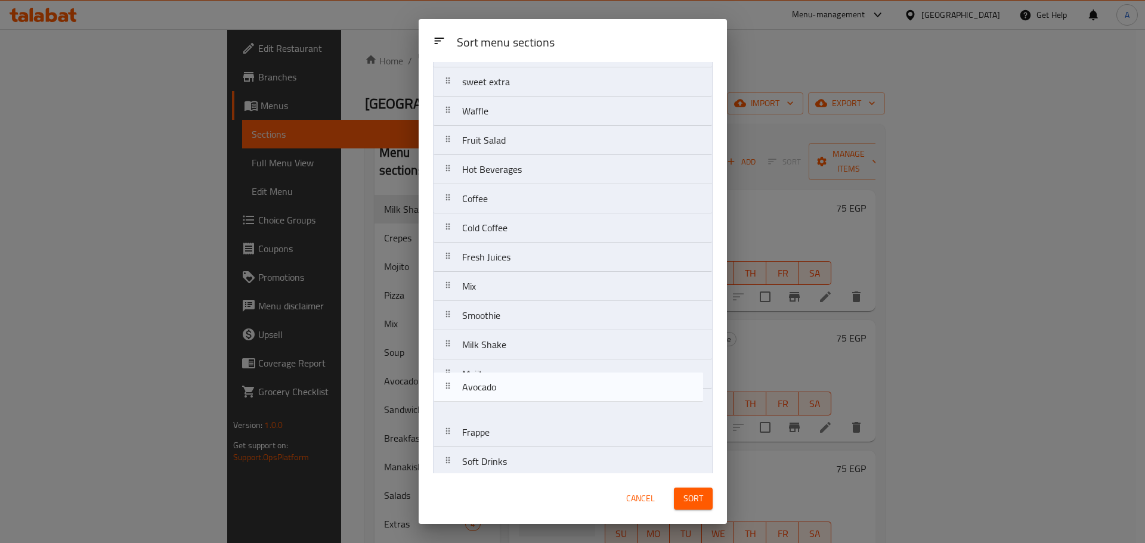
scroll to position [529, 0]
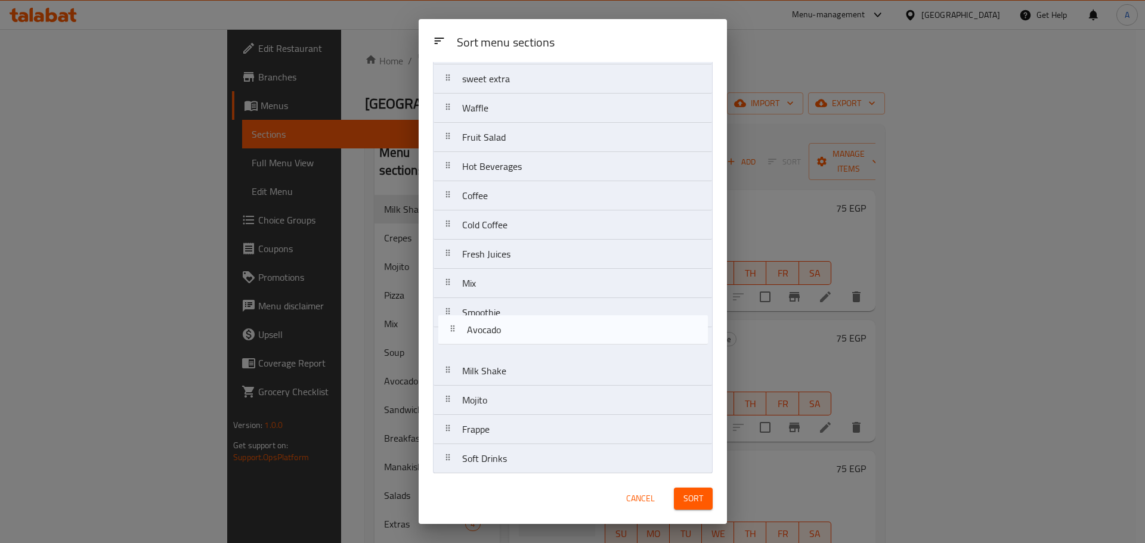
drag, startPoint x: 496, startPoint y: 405, endPoint x: 501, endPoint y: 328, distance: 77.1
click at [501, 328] on nav "Breakfast Menu Manakish Soup Sandwiches Crepes Pizza Pasta Main Dishes Grills A…" at bounding box center [573, 20] width 280 height 907
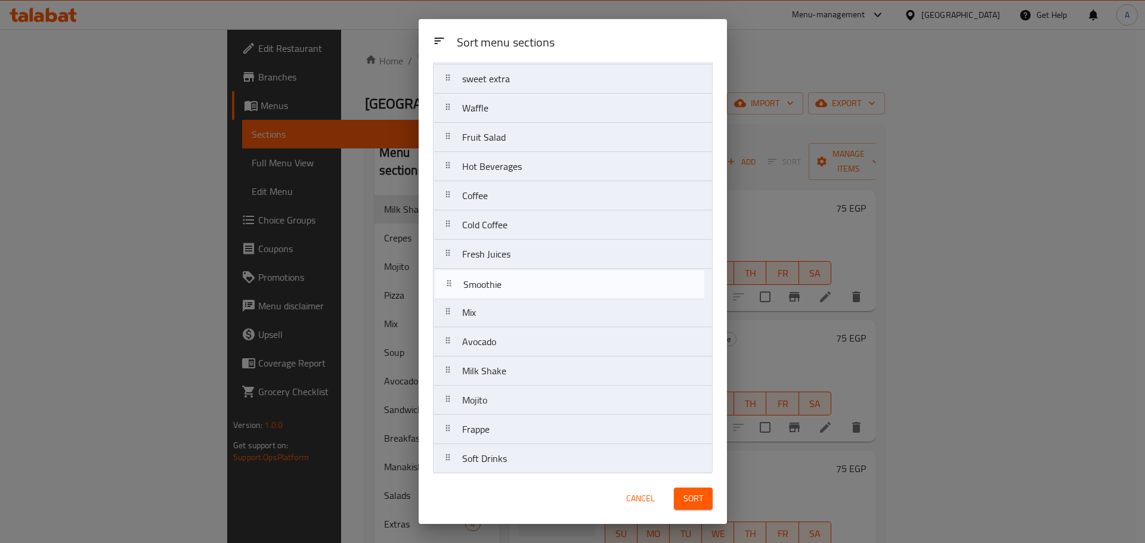
drag, startPoint x: 497, startPoint y: 314, endPoint x: 498, endPoint y: 282, distance: 32.2
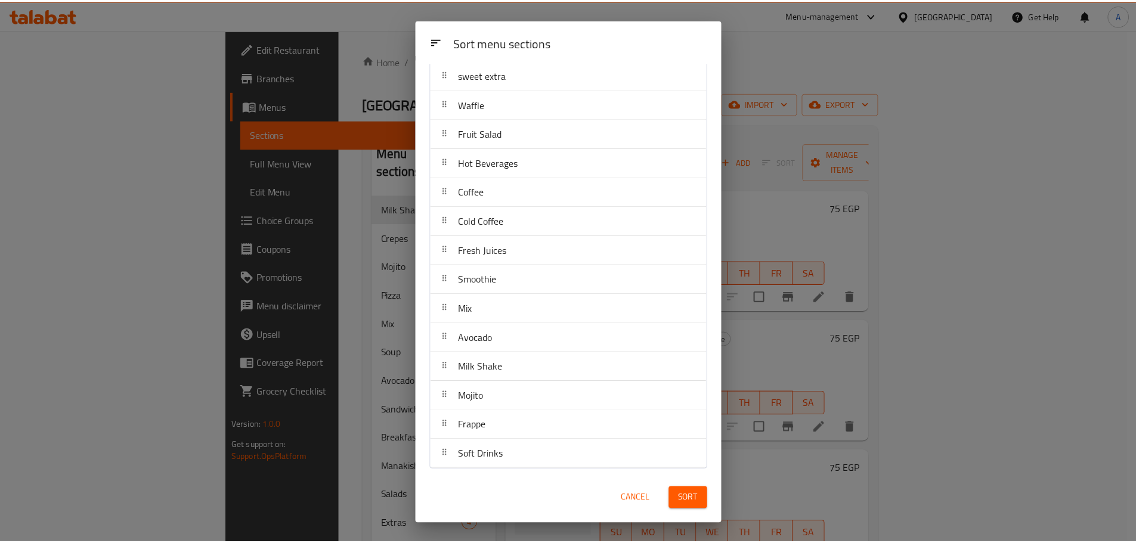
scroll to position [534, 0]
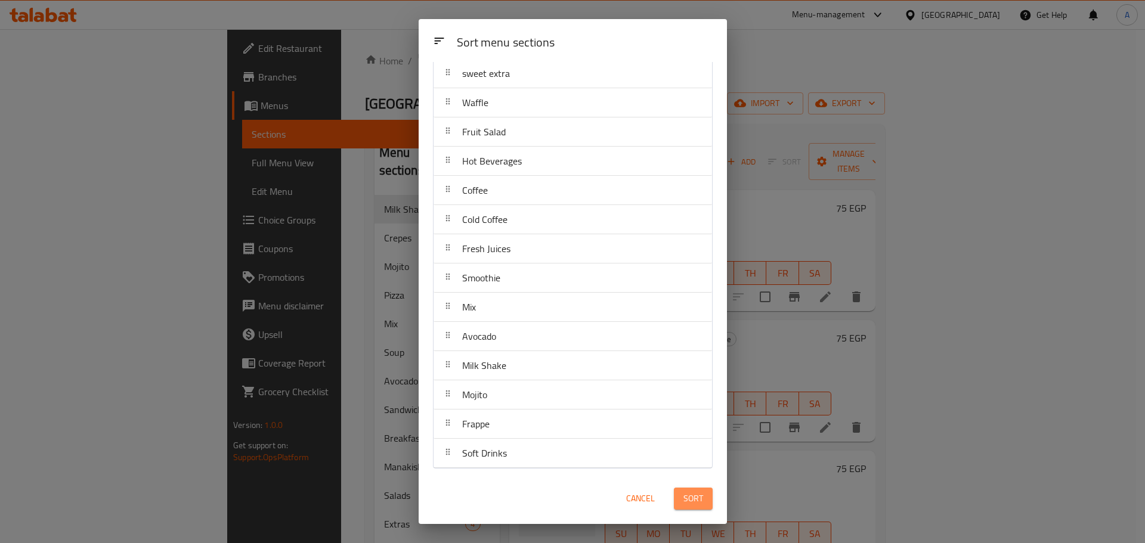
click at [702, 499] on span "Sort" at bounding box center [693, 498] width 20 height 15
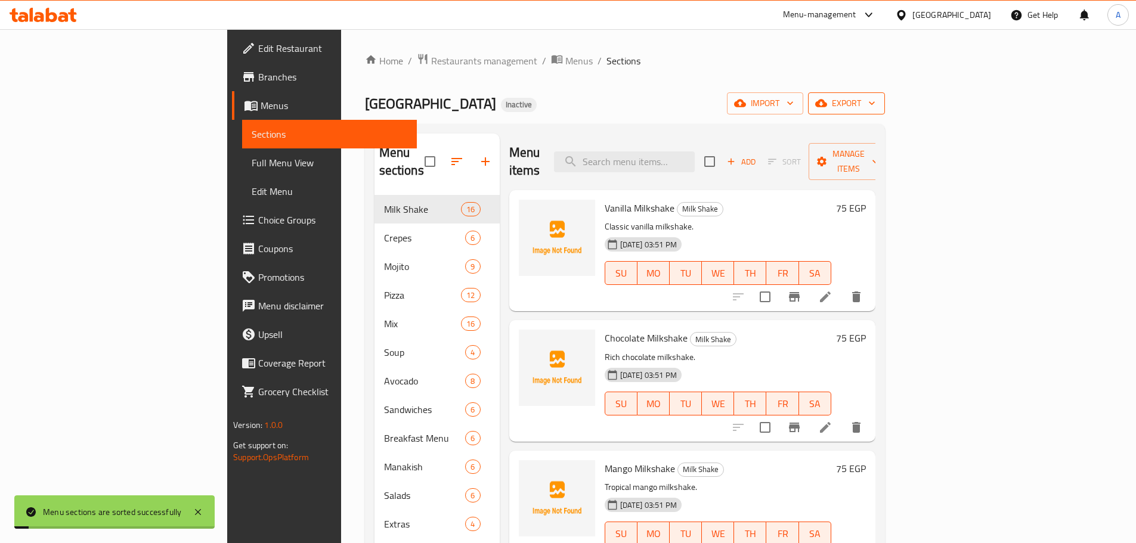
click at [885, 111] on button "export" at bounding box center [846, 103] width 77 height 22
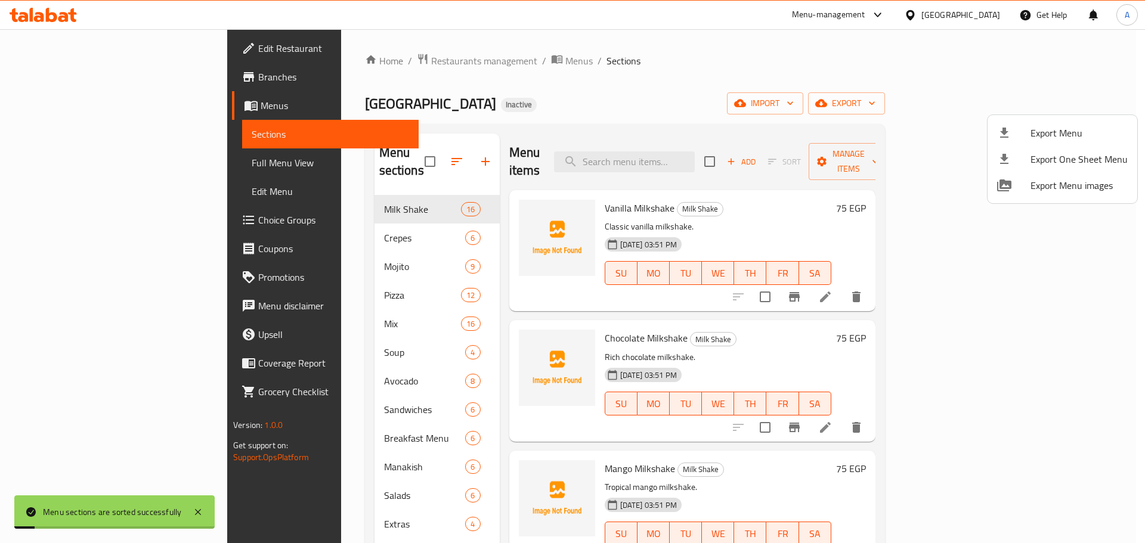
click at [1054, 126] on span "Export Menu" at bounding box center [1078, 133] width 97 height 14
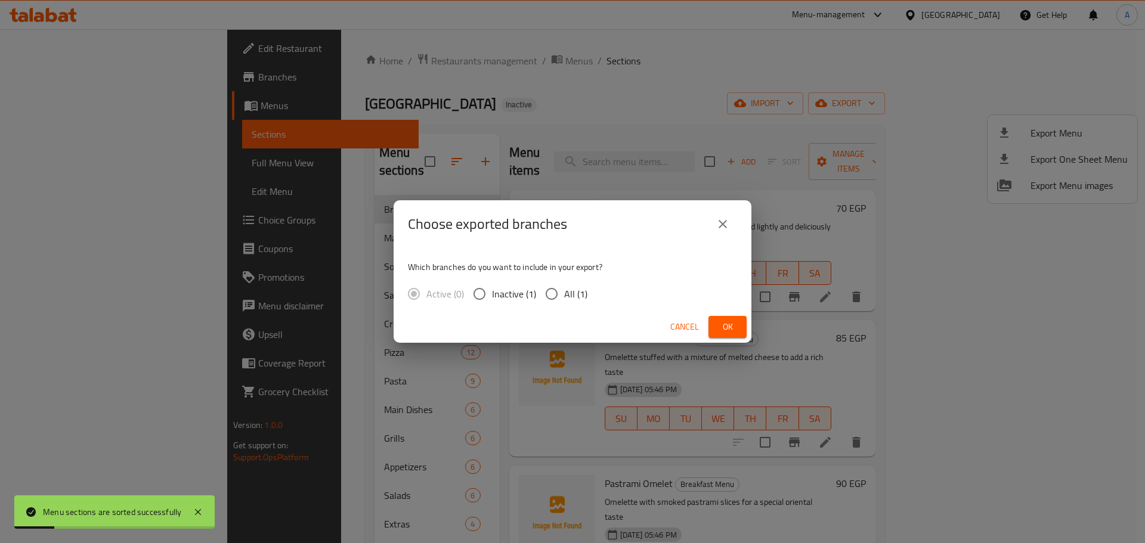
click at [571, 291] on span "All (1)" at bounding box center [575, 294] width 23 height 14
click at [564, 291] on input "All (1)" at bounding box center [551, 293] width 25 height 25
radio input "true"
click at [726, 327] on span "Ok" at bounding box center [727, 327] width 19 height 15
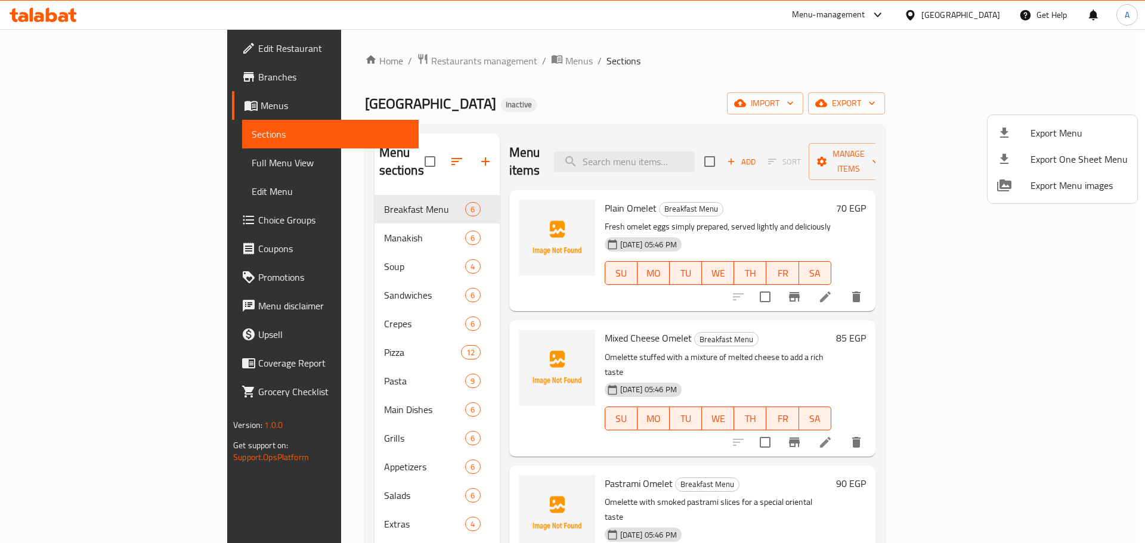
click at [713, 157] on div at bounding box center [572, 271] width 1145 height 543
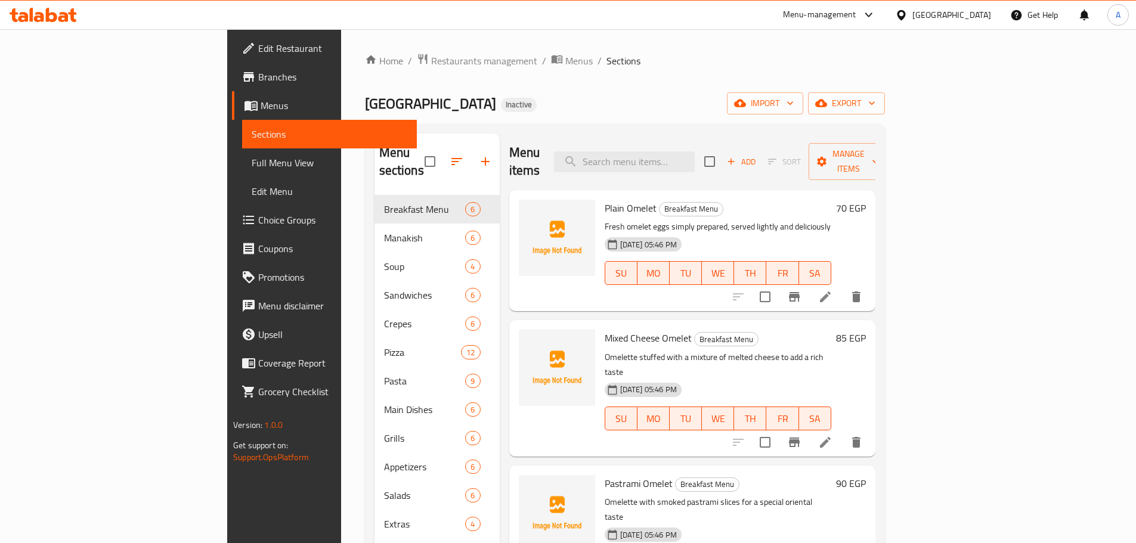
click at [695, 157] on input "search" at bounding box center [624, 161] width 141 height 21
paste input "Tongue Soup"
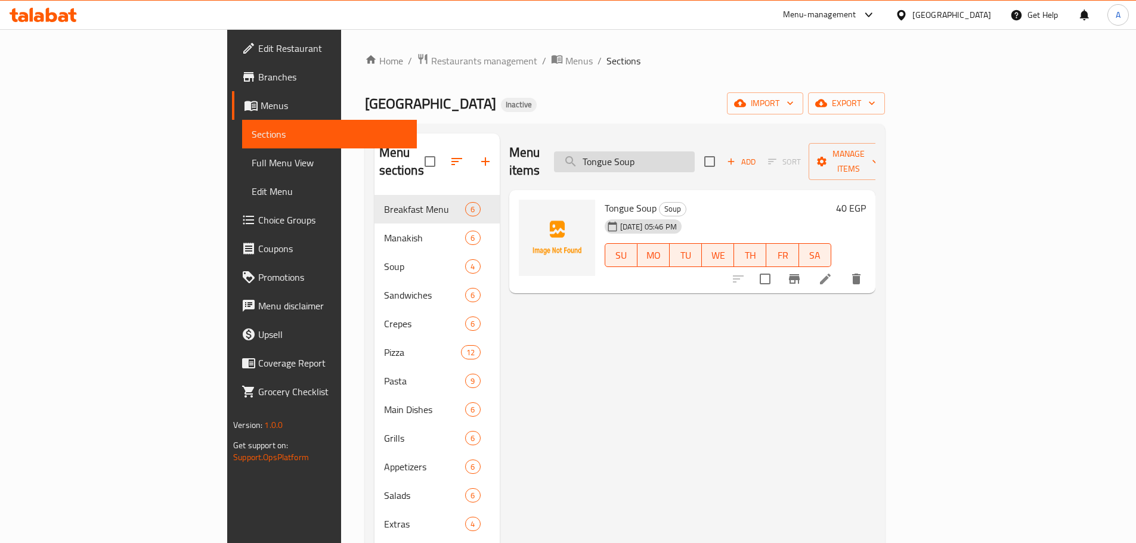
click at [695, 155] on input "Tongue Soup" at bounding box center [624, 161] width 141 height 21
paste input "Berlla Pizza"
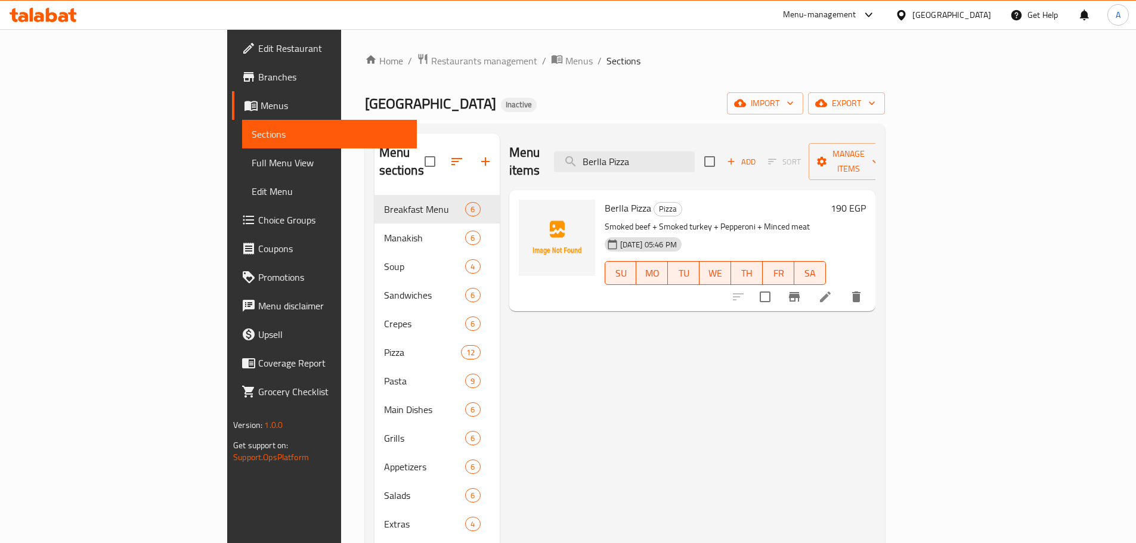
type input "Berlla Pizza"
